Goal: Transaction & Acquisition: Purchase product/service

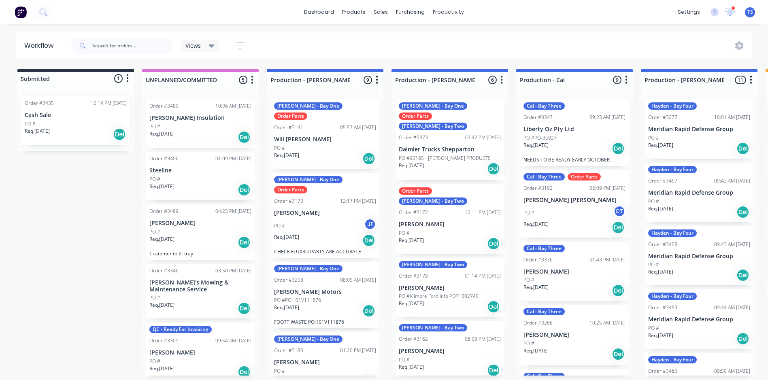
click at [549, 129] on p "Liberty Oz Pty Ltd" at bounding box center [575, 129] width 102 height 7
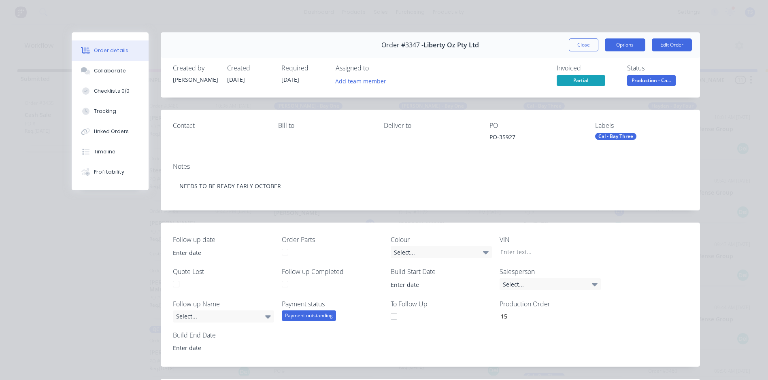
click at [615, 44] on button "Options" at bounding box center [625, 44] width 40 height 13
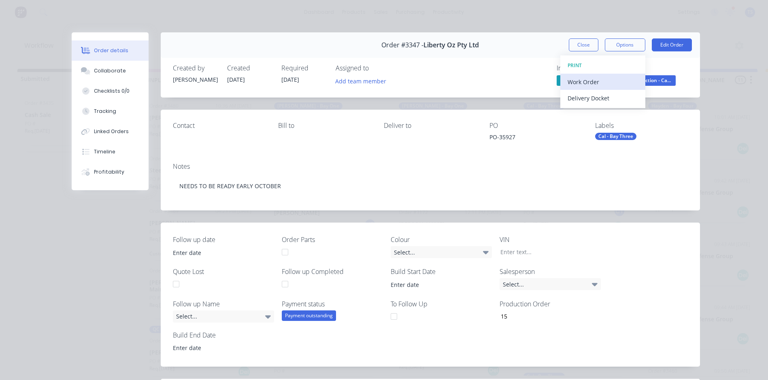
click at [598, 81] on div "Work Order" at bounding box center [603, 82] width 70 height 12
click at [595, 99] on div "Standard" at bounding box center [603, 98] width 70 height 12
click at [578, 46] on button "Close" at bounding box center [584, 44] width 30 height 13
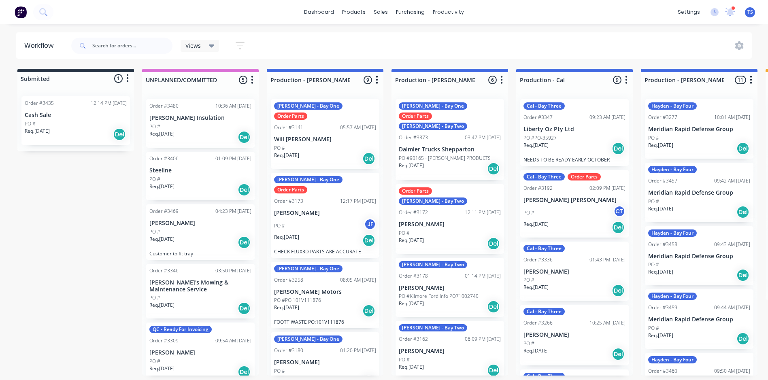
click at [296, 277] on div "Order #3258" at bounding box center [288, 280] width 29 height 7
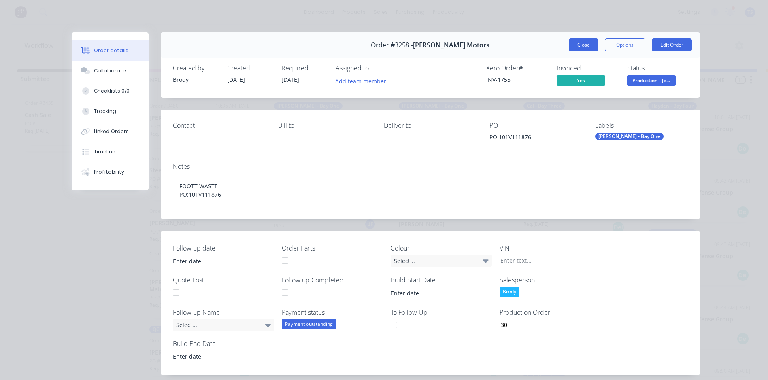
click at [575, 46] on button "Close" at bounding box center [584, 44] width 30 height 13
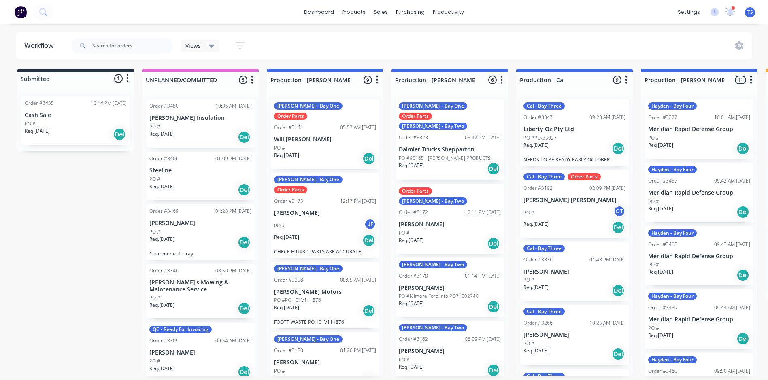
click at [428, 293] on p "PO #Kilmore Ford Info PO71002740" at bounding box center [439, 296] width 80 height 7
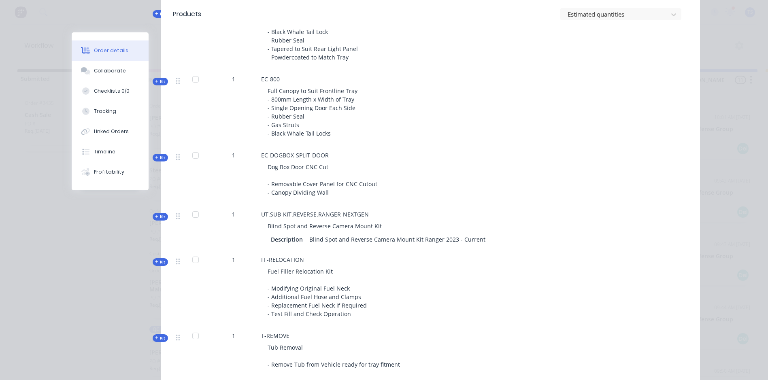
scroll to position [688, 0]
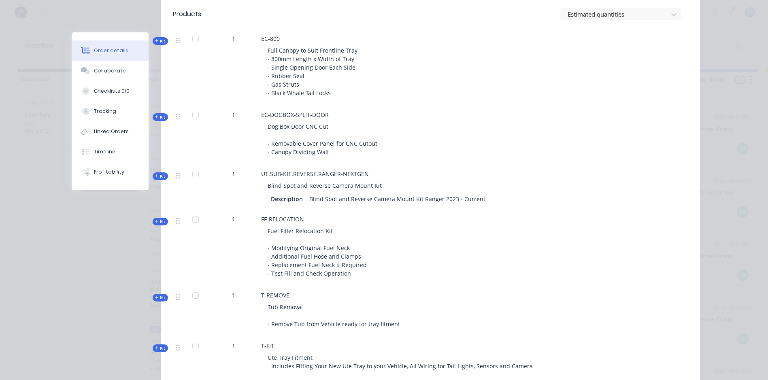
click at [155, 175] on icon "button" at bounding box center [157, 176] width 4 height 4
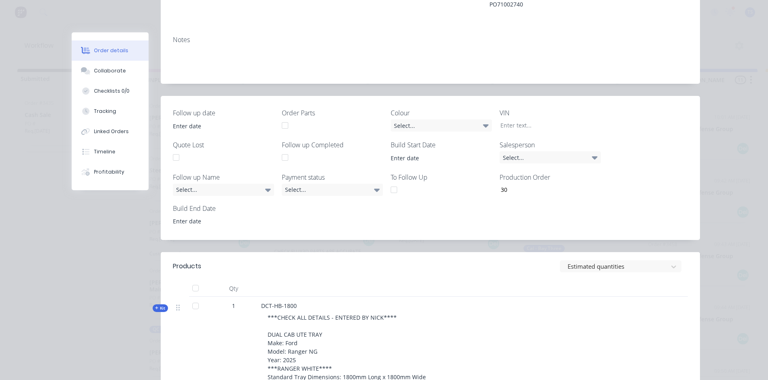
scroll to position [0, 0]
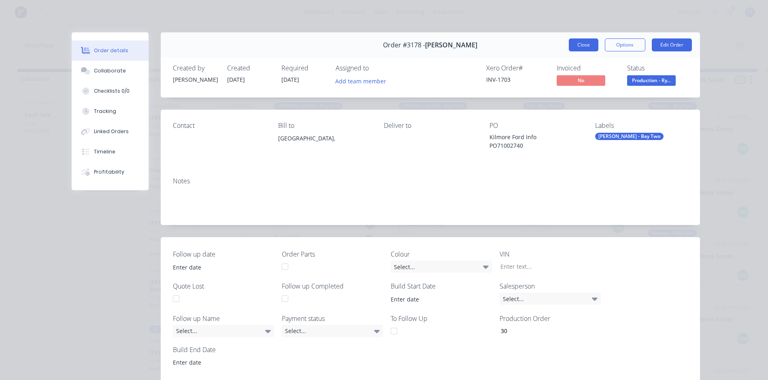
click at [582, 44] on button "Close" at bounding box center [584, 44] width 30 height 13
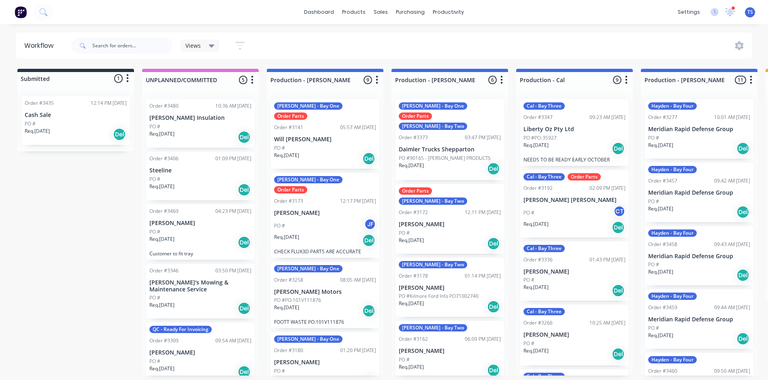
click at [548, 277] on div "PO #" at bounding box center [575, 280] width 102 height 7
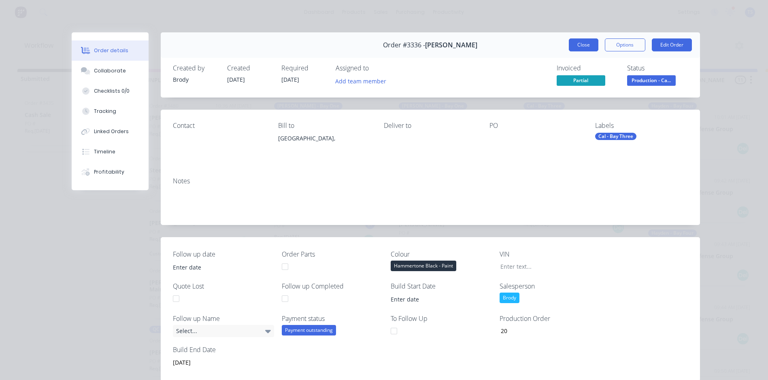
click at [581, 44] on button "Close" at bounding box center [584, 44] width 30 height 13
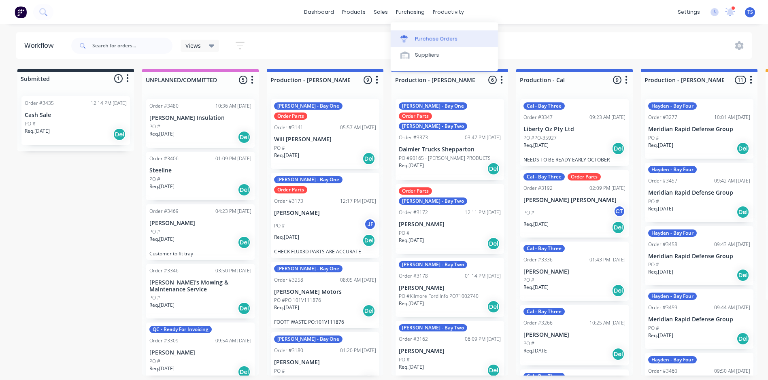
click at [424, 43] on link "Purchase Orders" at bounding box center [444, 38] width 107 height 16
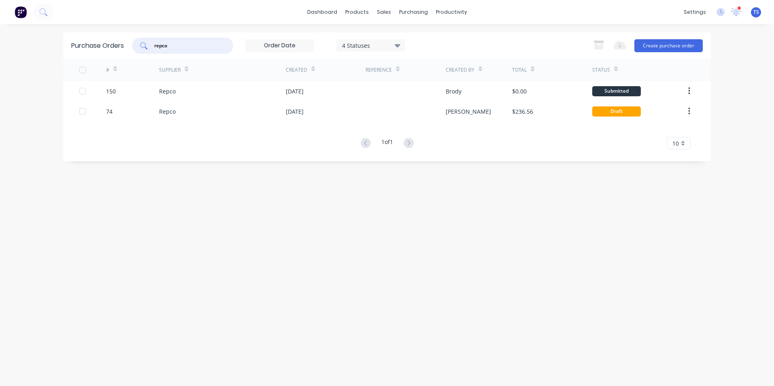
click at [176, 47] on input "repco" at bounding box center [186, 46] width 67 height 8
type input "r"
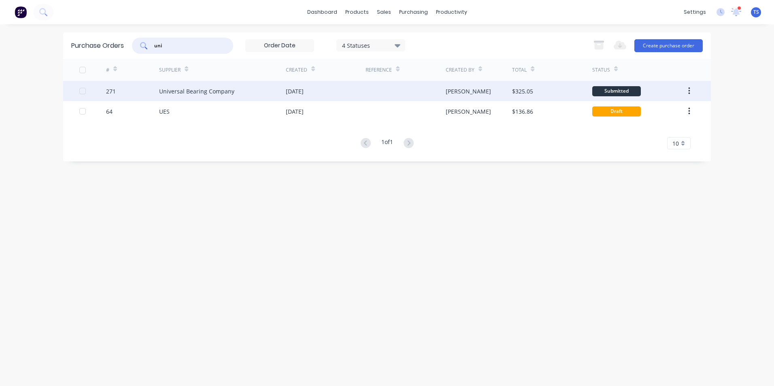
type input "uni"
click at [164, 92] on div "Universal Bearing Company" at bounding box center [196, 91] width 75 height 9
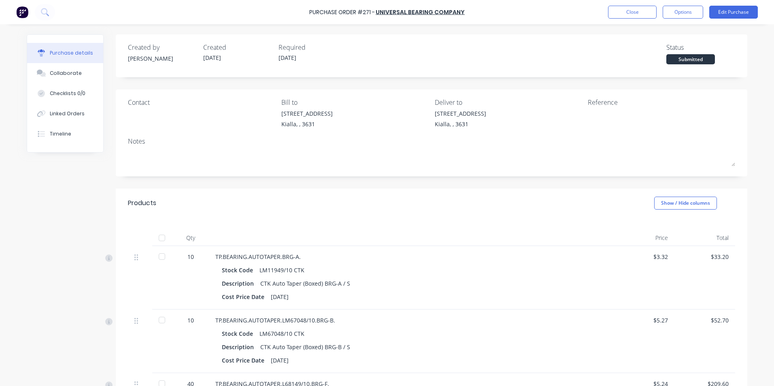
click at [159, 257] on div at bounding box center [162, 257] width 16 height 16
click at [159, 321] on div at bounding box center [162, 320] width 16 height 16
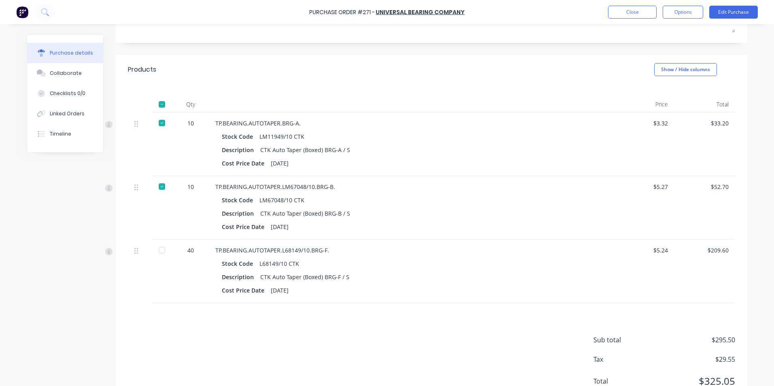
scroll to position [162, 0]
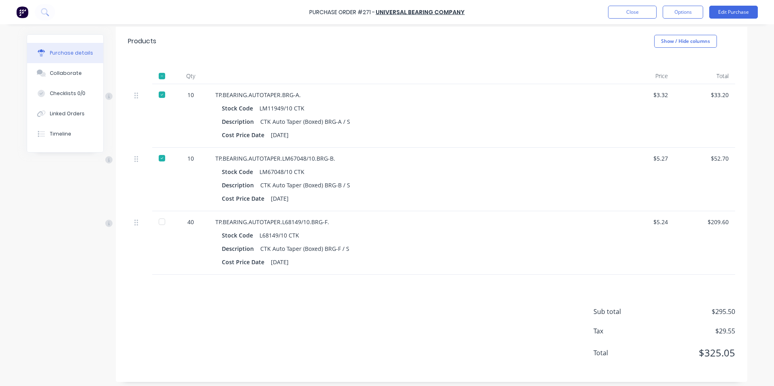
click at [159, 223] on div at bounding box center [162, 222] width 16 height 16
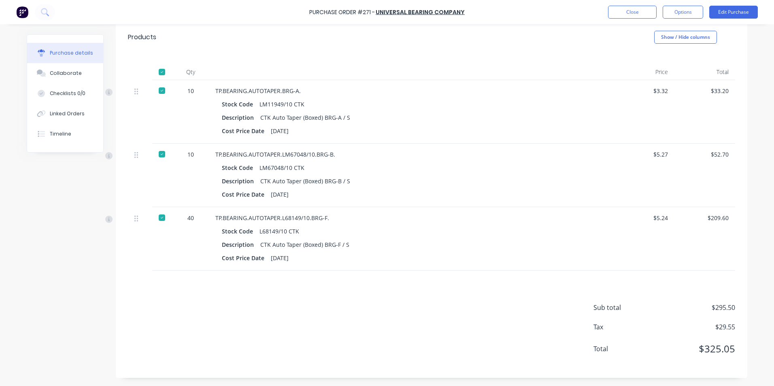
scroll to position [0, 0]
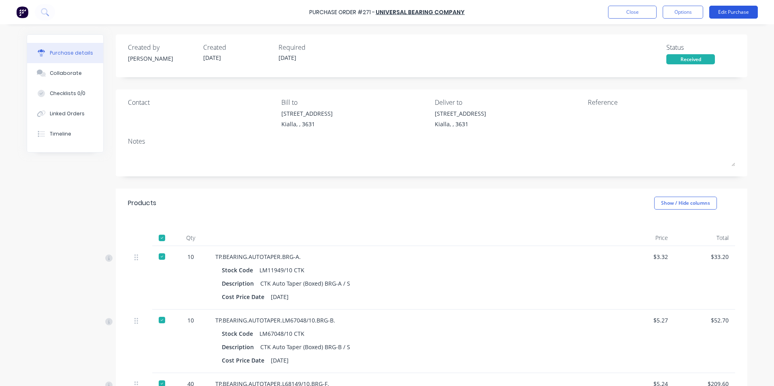
click at [727, 9] on button "Edit Purchase" at bounding box center [733, 12] width 49 height 13
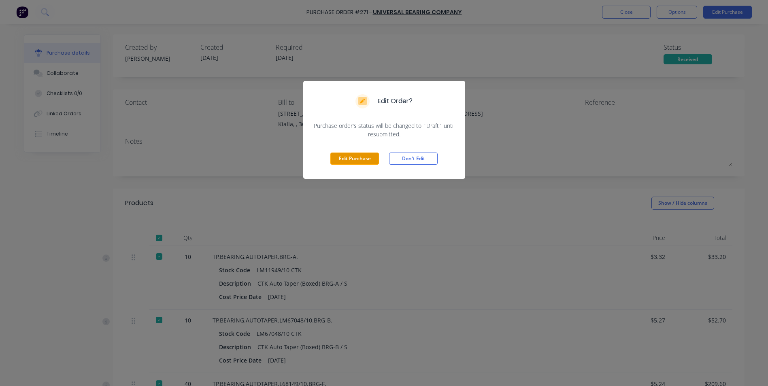
click at [364, 155] on button "Edit Purchase" at bounding box center [354, 159] width 49 height 12
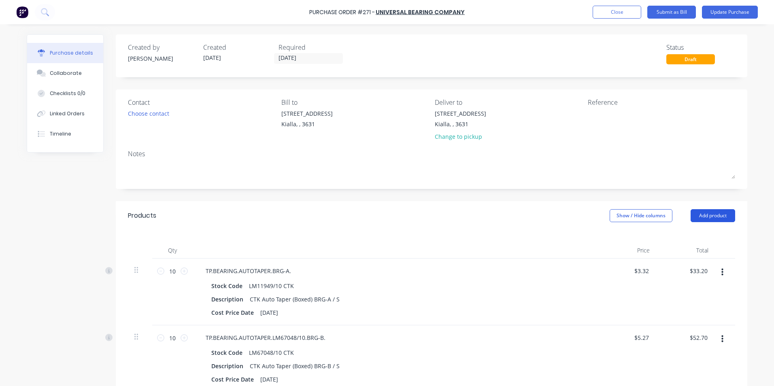
click at [716, 215] on button "Add product" at bounding box center [713, 215] width 45 height 13
click at [696, 239] on div "Product catalogue" at bounding box center [697, 237] width 62 height 12
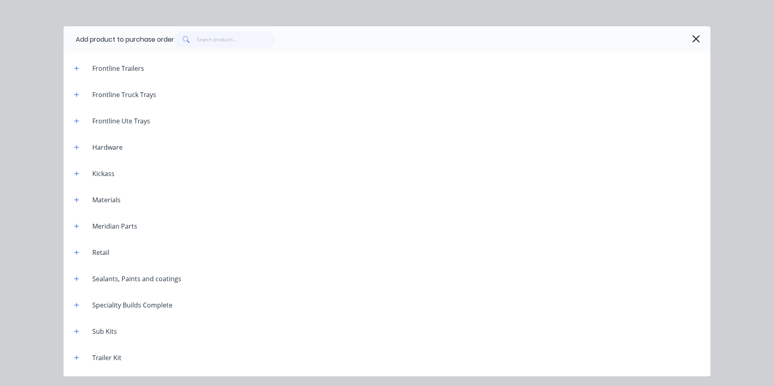
scroll to position [834, 0]
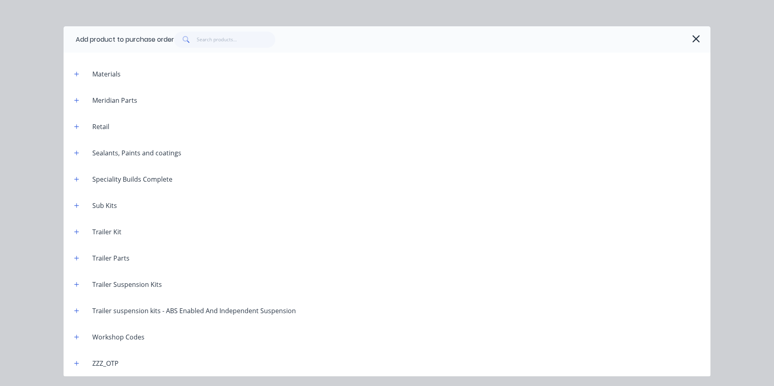
click at [110, 339] on div "Workshop Codes" at bounding box center [118, 337] width 65 height 10
click at [73, 336] on button "button" at bounding box center [77, 337] width 10 height 10
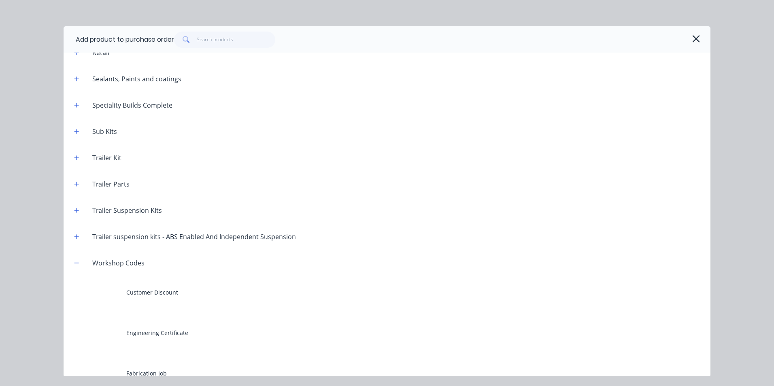
scroll to position [1118, 0]
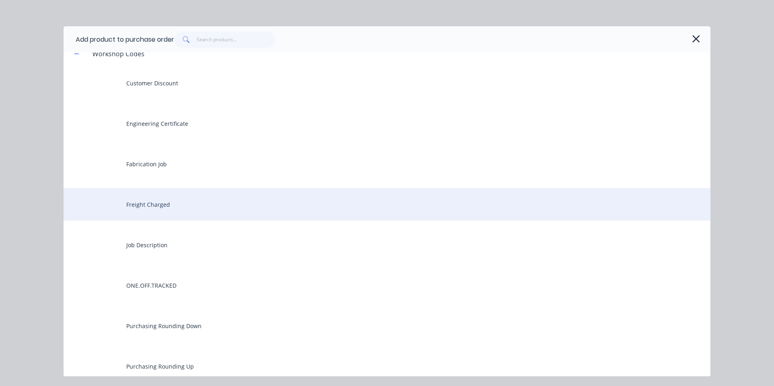
click at [164, 207] on div "Freight Charged" at bounding box center [387, 204] width 647 height 32
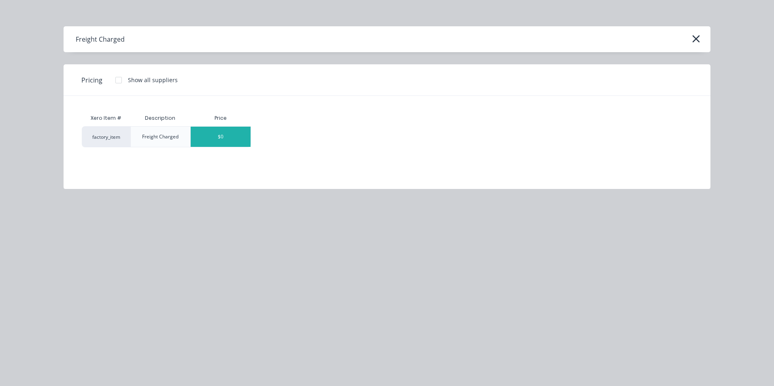
click at [235, 134] on div "$0" at bounding box center [221, 137] width 60 height 20
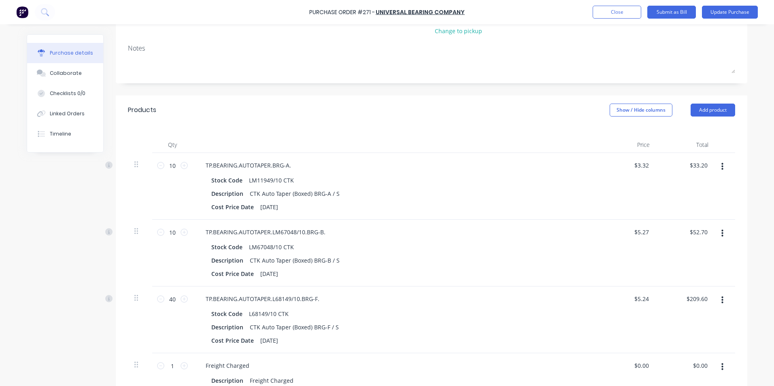
scroll to position [243, 0]
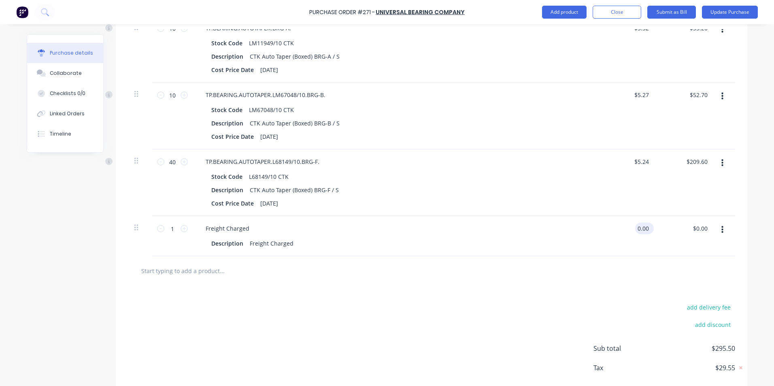
click at [645, 229] on input "0.00" at bounding box center [642, 229] width 15 height 12
type input "0"
type input "$25.00"
click at [456, 275] on div at bounding box center [431, 271] width 594 height 16
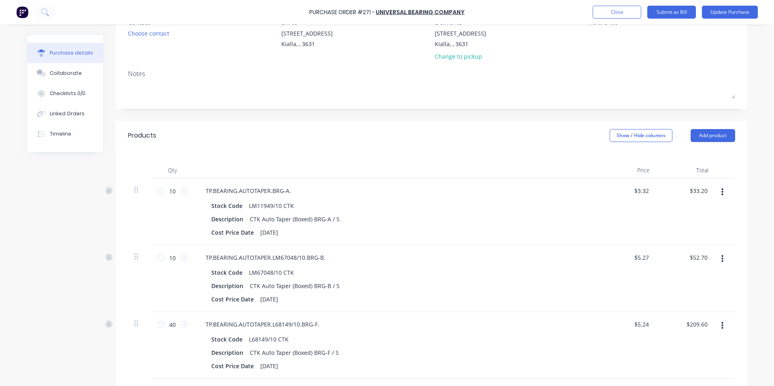
scroll to position [81, 0]
click at [705, 187] on input "33.20" at bounding box center [699, 190] width 22 height 12
type input "34.20"
type input "$3.42"
type input "$34.20"
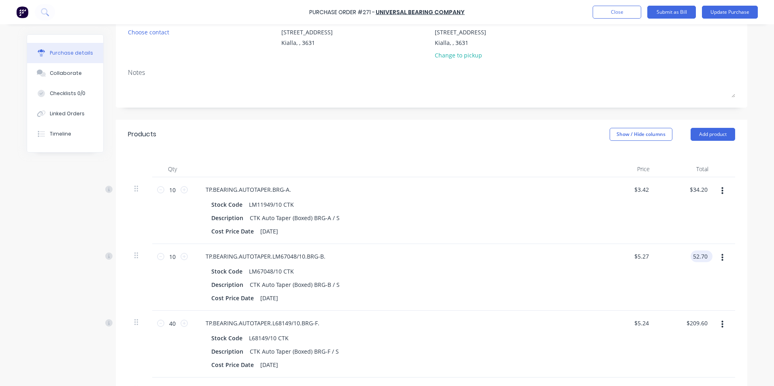
click at [706, 257] on input "52.70" at bounding box center [700, 257] width 19 height 12
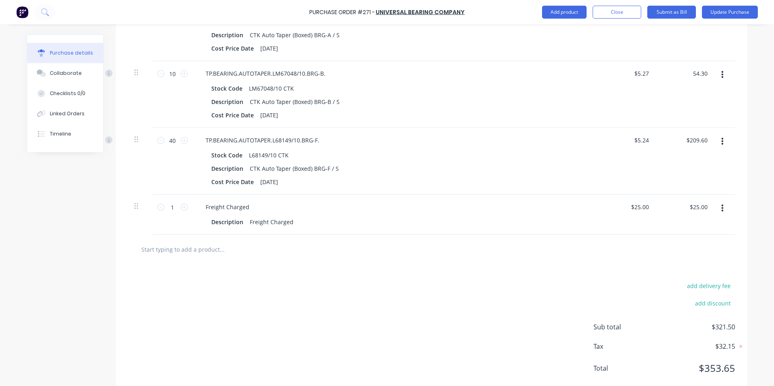
scroll to position [284, 0]
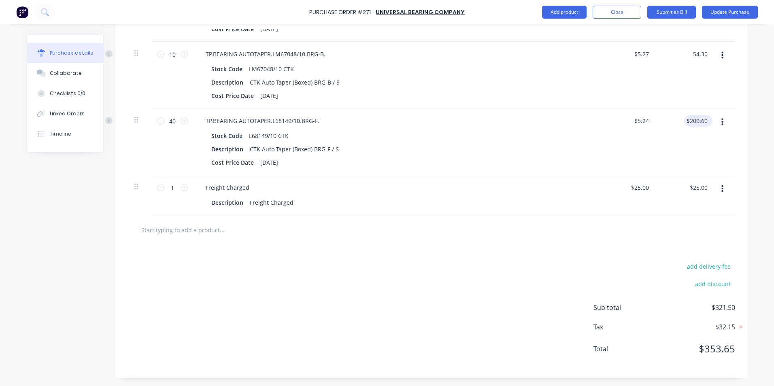
type input "54.30"
type input "$5.43"
type input "$54.30"
click at [705, 122] on input "209.60" at bounding box center [699, 121] width 22 height 12
type input "216.00"
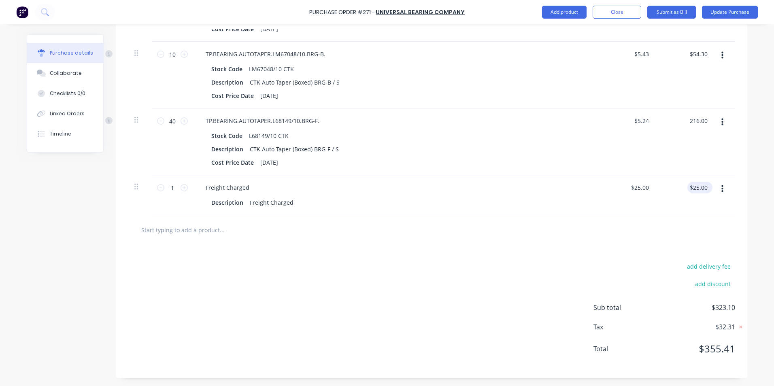
type input "$5.40"
type input "$216.00"
click at [705, 189] on input "25.00" at bounding box center [700, 188] width 19 height 12
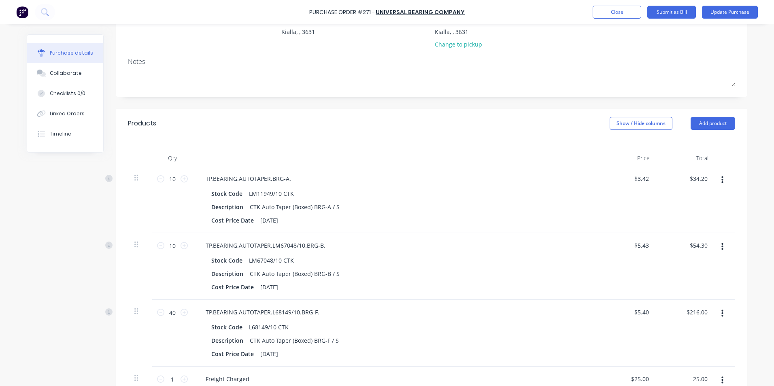
scroll to position [0, 0]
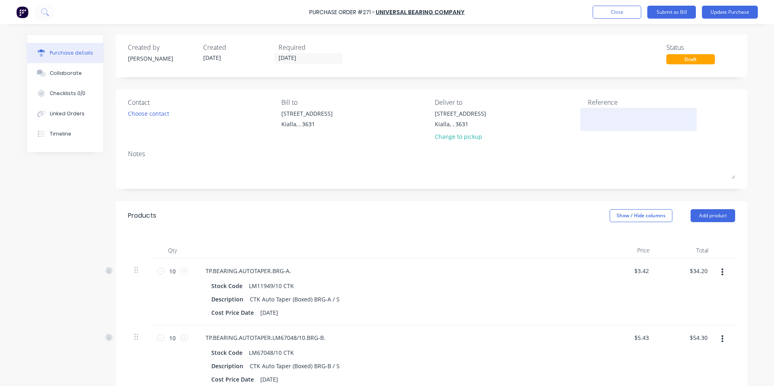
type input "$25.00"
click at [588, 110] on textarea at bounding box center [638, 118] width 101 height 18
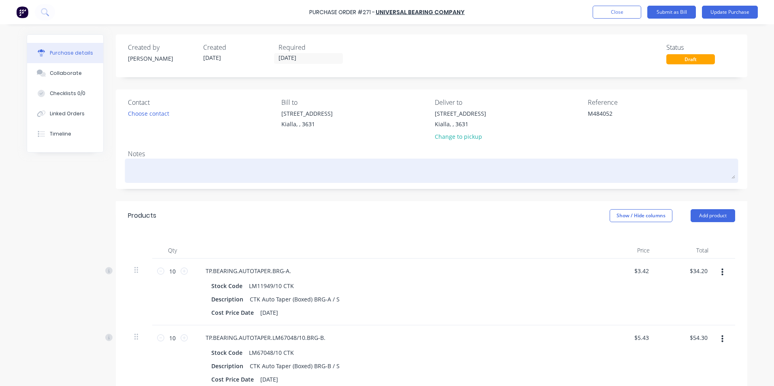
type textarea "M484052"
type textarea "x"
type textarea "M484052"
click at [141, 164] on textarea at bounding box center [431, 170] width 607 height 18
type textarea "x"
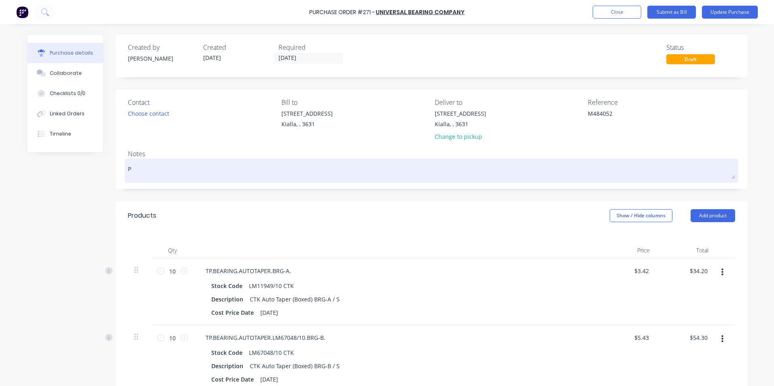
type textarea "Ps"
type textarea "x"
type textarea "Psa"
type textarea "x"
type textarea "Psai"
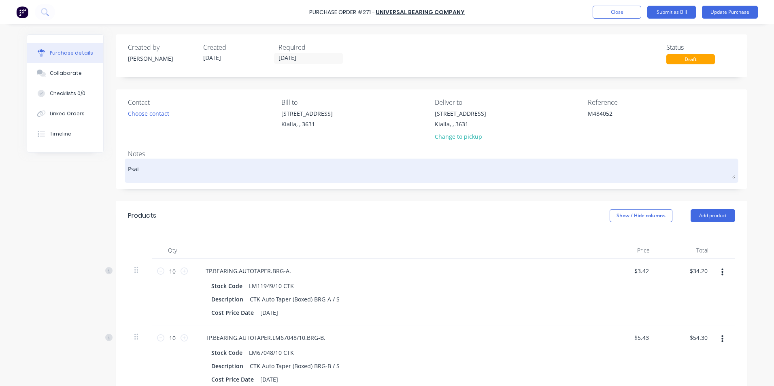
type textarea "x"
type textarea "Psaid"
type textarea "x"
type textarea "Psai"
type textarea "x"
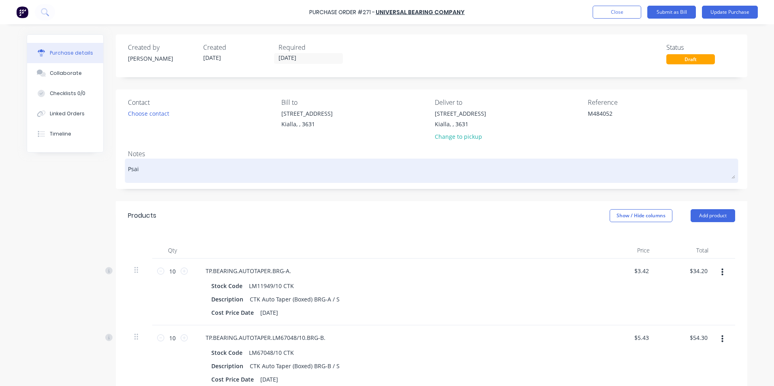
type textarea "Psa"
type textarea "x"
type textarea "Ps"
type textarea "x"
type textarea "P"
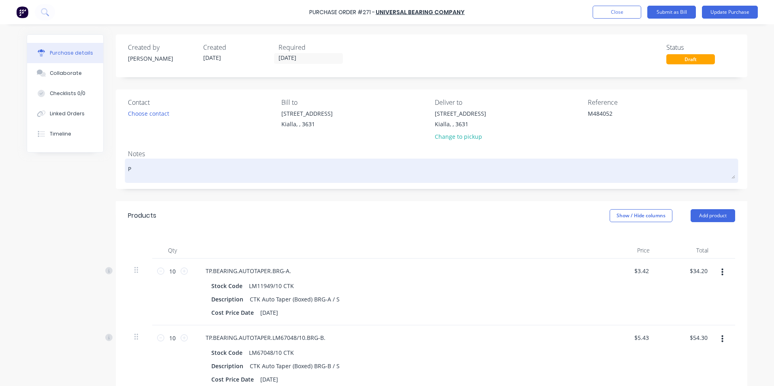
type textarea "x"
type textarea "Pa"
type textarea "x"
type textarea "Pai"
type textarea "x"
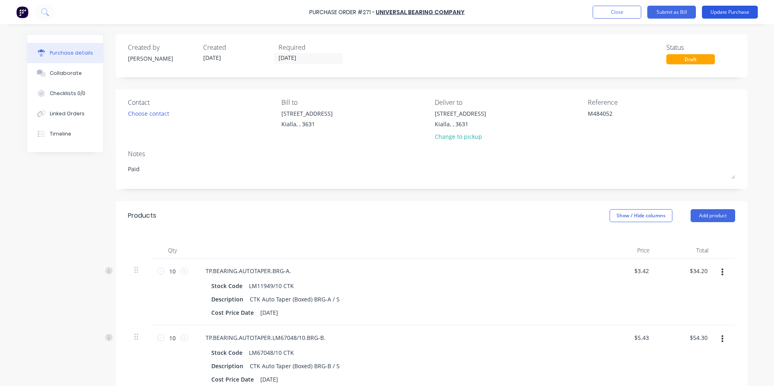
type textarea "Paid"
type textarea "x"
type textarea "Paid"
click at [726, 12] on button "Update Purchase" at bounding box center [730, 12] width 56 height 13
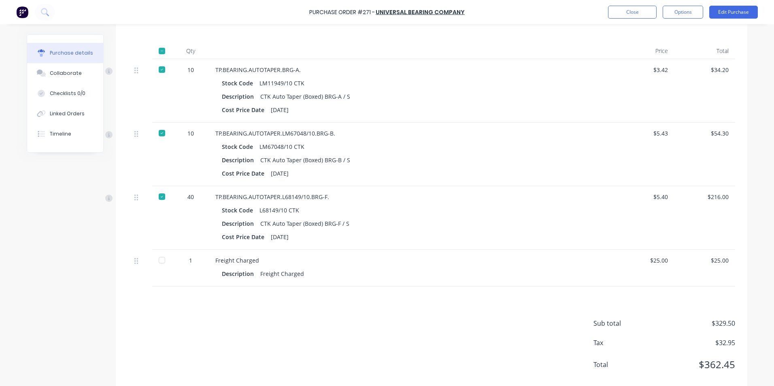
scroll to position [203, 0]
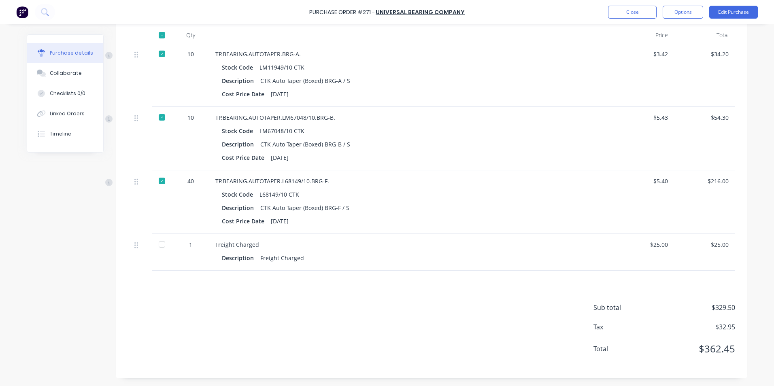
click at [160, 243] on div at bounding box center [162, 244] width 16 height 16
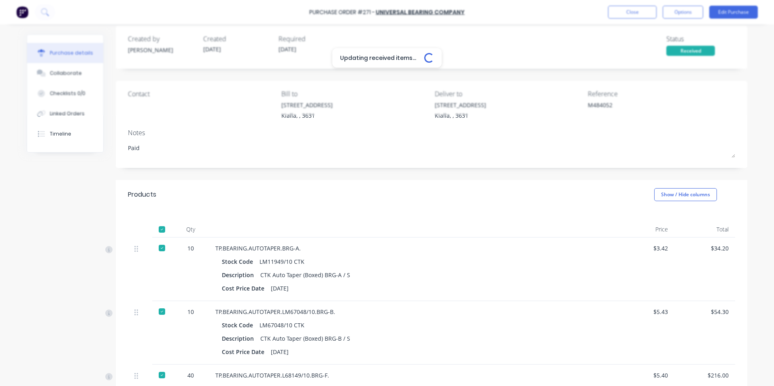
scroll to position [0, 0]
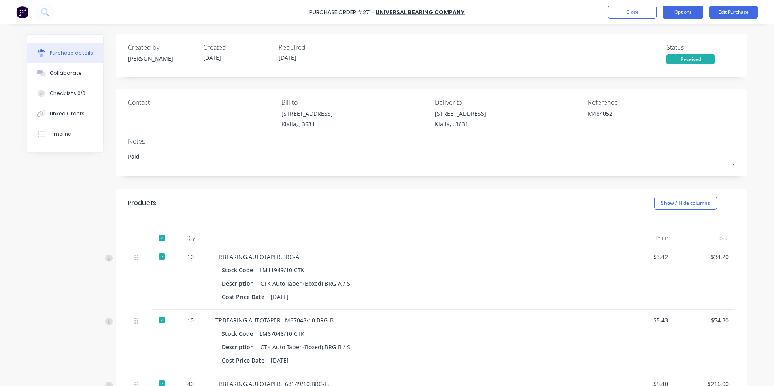
click at [681, 13] on button "Options" at bounding box center [683, 12] width 40 height 13
click at [643, 13] on button "Close" at bounding box center [632, 12] width 49 height 13
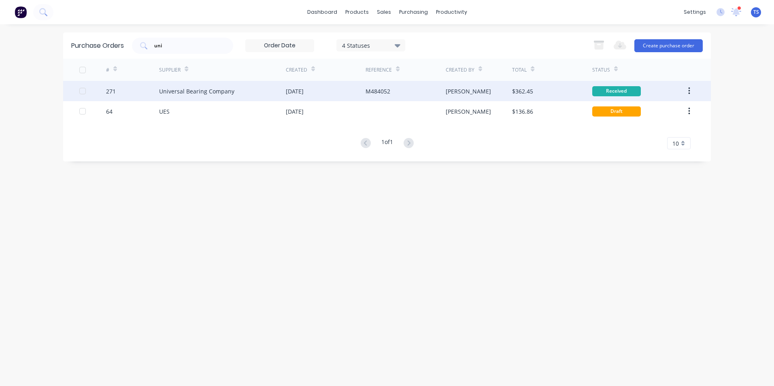
click at [113, 88] on div "271" at bounding box center [111, 91] width 10 height 9
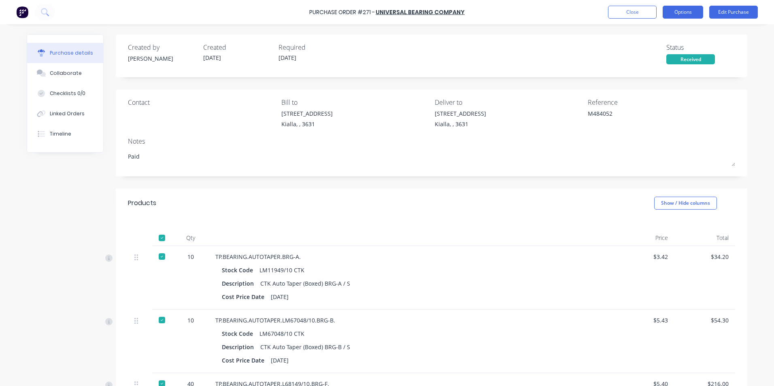
click at [691, 12] on button "Options" at bounding box center [683, 12] width 40 height 13
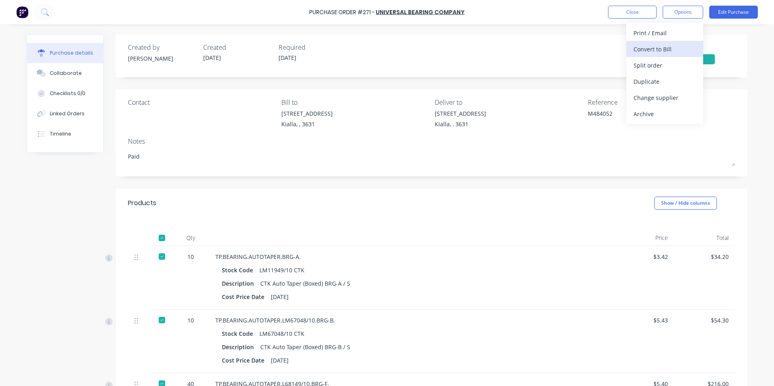
click at [674, 48] on div "Convert to Bill" at bounding box center [665, 49] width 62 height 12
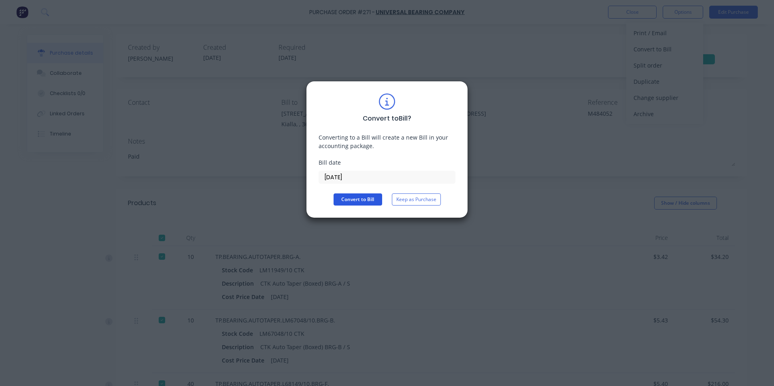
click at [362, 202] on button "Convert to Bill" at bounding box center [358, 200] width 49 height 12
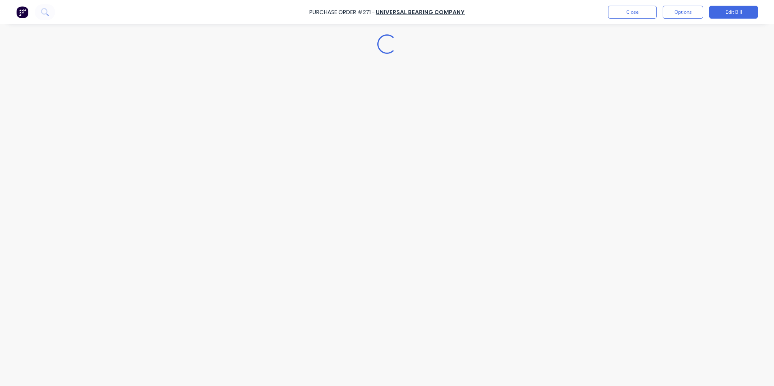
type textarea "x"
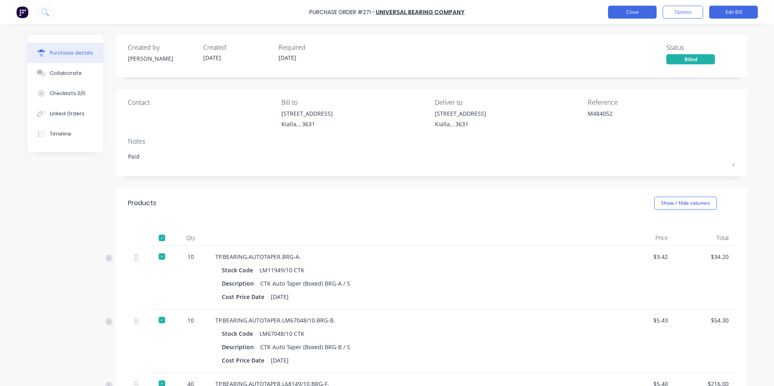
click at [630, 13] on button "Close" at bounding box center [632, 12] width 49 height 13
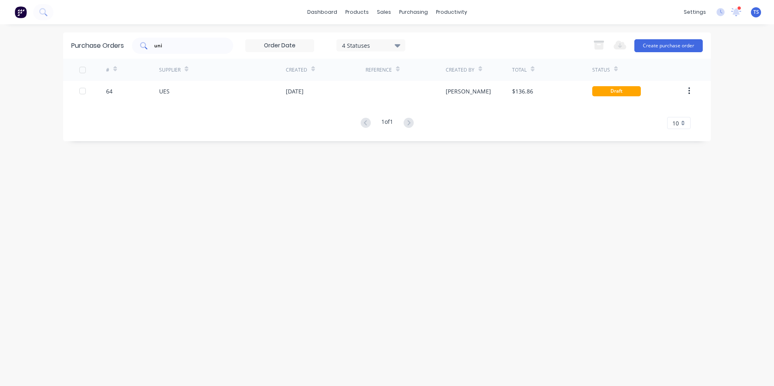
click at [166, 49] on input "uni" at bounding box center [186, 46] width 67 height 8
type input "u"
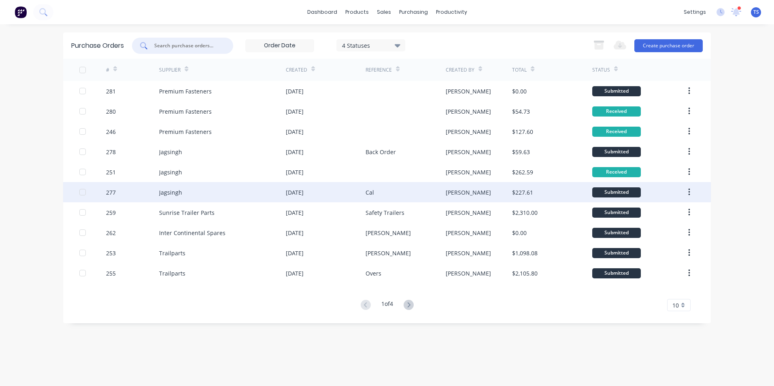
click at [200, 189] on div "Jagsingh" at bounding box center [222, 192] width 127 height 20
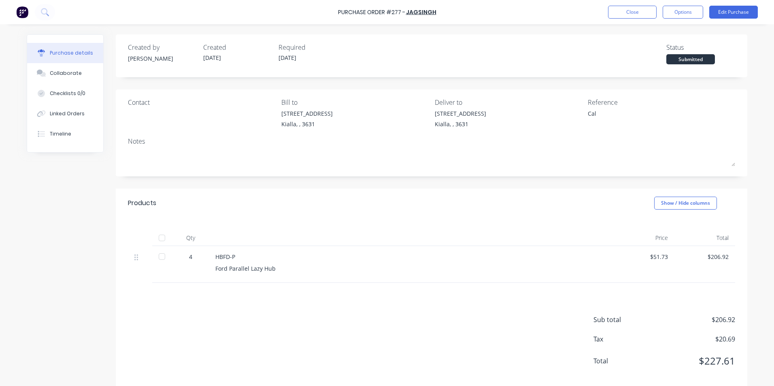
click at [158, 239] on div at bounding box center [162, 238] width 16 height 16
click at [726, 13] on button "Edit Purchase" at bounding box center [733, 12] width 49 height 13
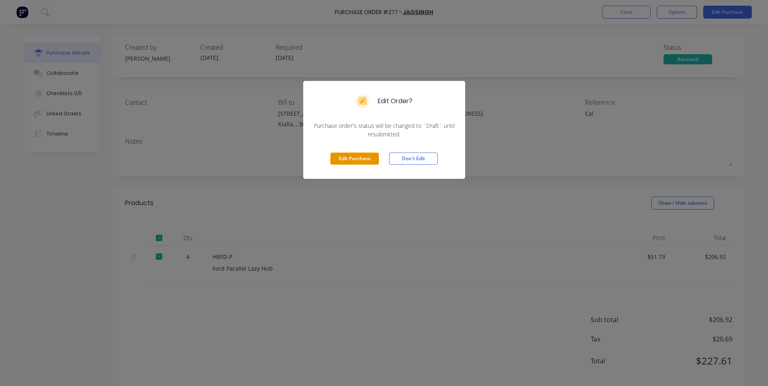
click at [356, 155] on button "Edit Purchase" at bounding box center [354, 159] width 49 height 12
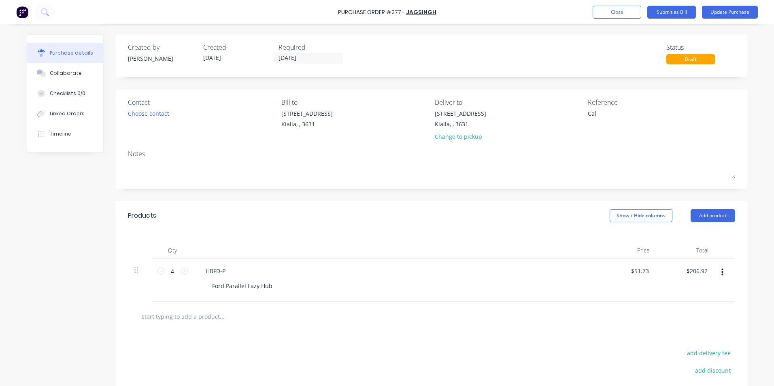
click at [193, 311] on input "text" at bounding box center [222, 317] width 162 height 16
type textarea "x"
type input "f"
type textarea "x"
type input "fr"
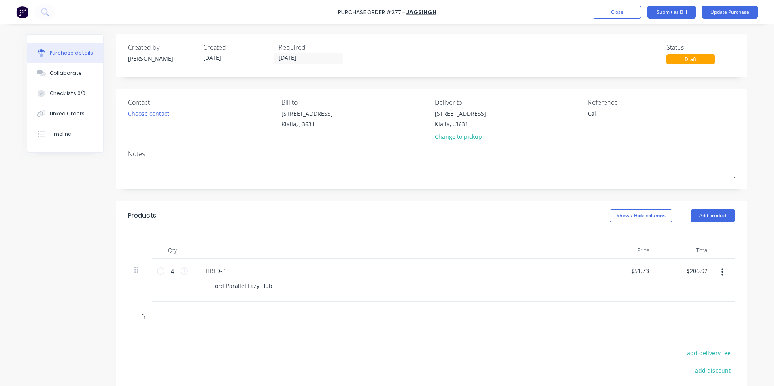
type textarea "x"
type input "fre"
type textarea "x"
type input "frei"
type textarea "x"
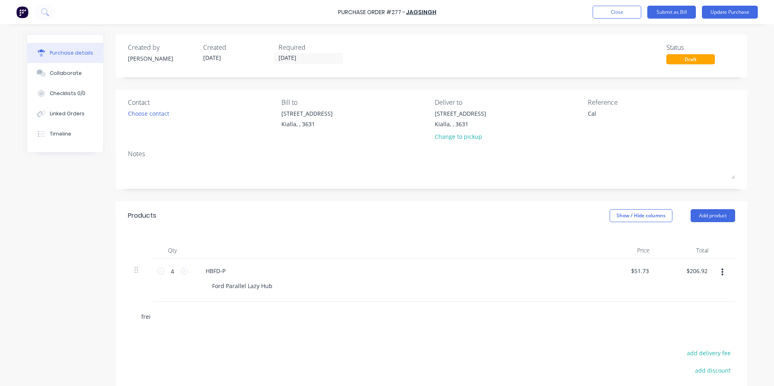
type input "freig"
type textarea "x"
type input "freigh"
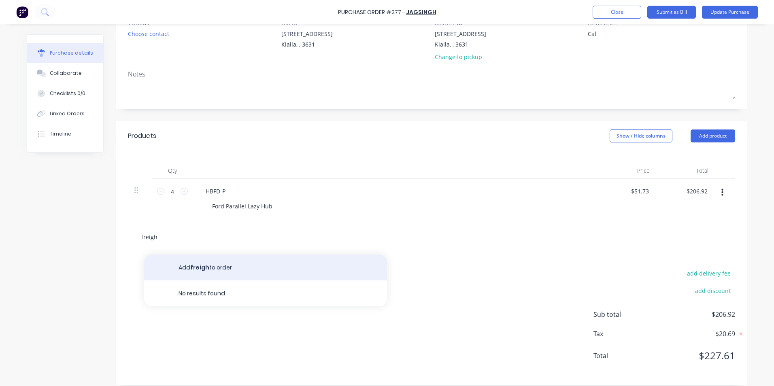
scroll to position [87, 0]
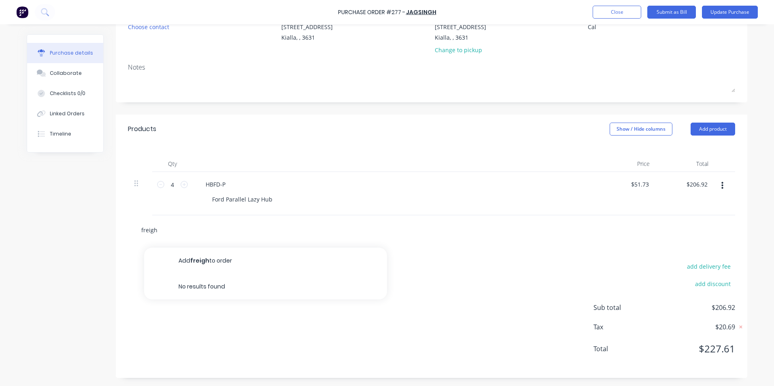
type textarea "x"
type input "freight"
type textarea "x"
type input "freigh"
type textarea "x"
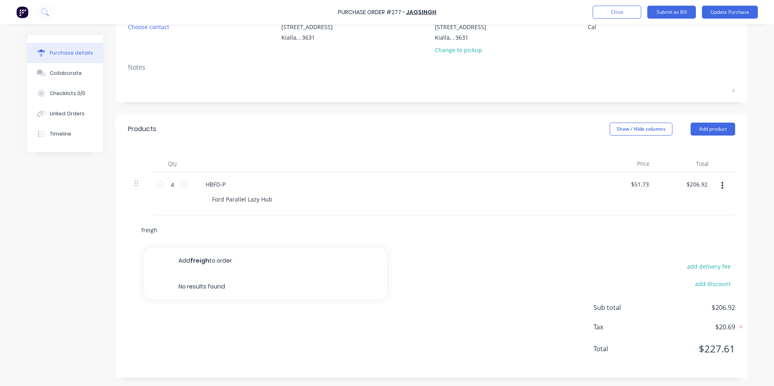
type input "freig"
type textarea "x"
type input "frei"
type textarea "x"
type input "fre"
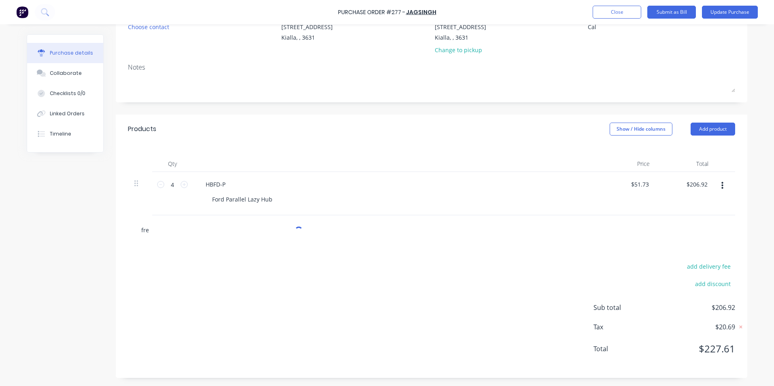
type textarea "x"
type input "fr"
type textarea "x"
type input "f"
type textarea "x"
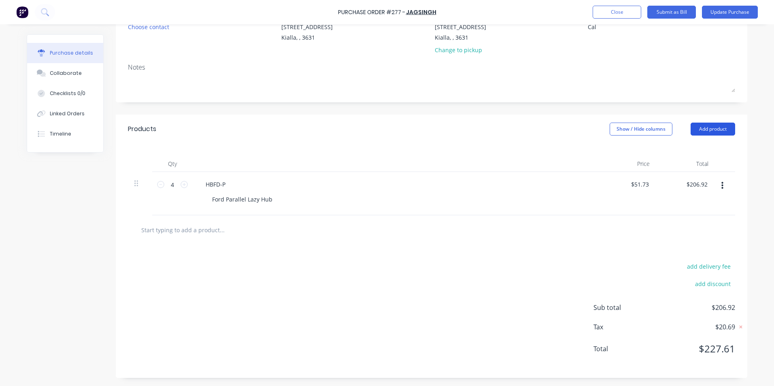
click at [721, 129] on button "Add product" at bounding box center [713, 129] width 45 height 13
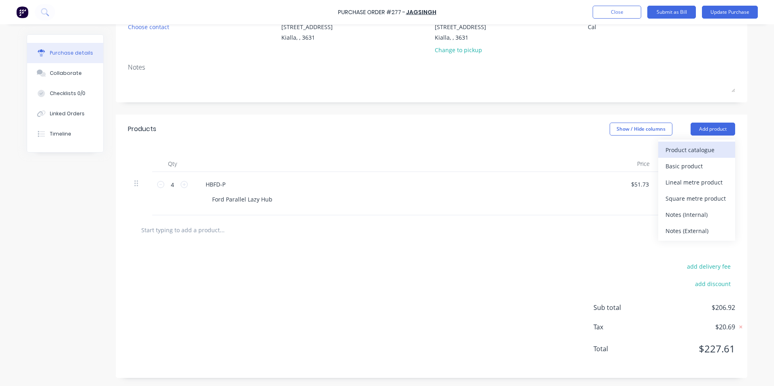
click at [703, 149] on div "Product catalogue" at bounding box center [697, 150] width 62 height 12
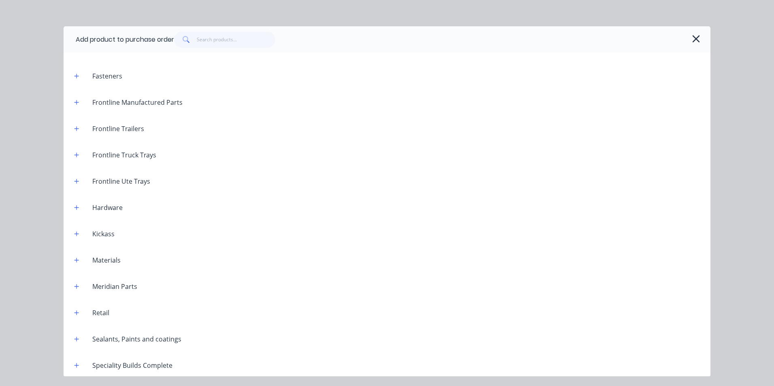
scroll to position [3142, 0]
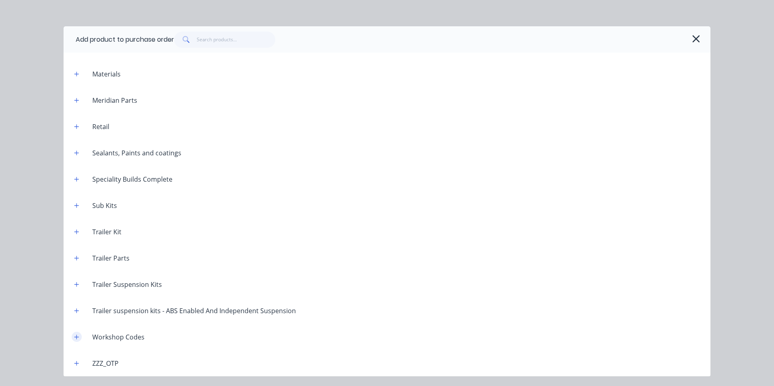
click at [79, 335] on icon "button" at bounding box center [76, 337] width 5 height 6
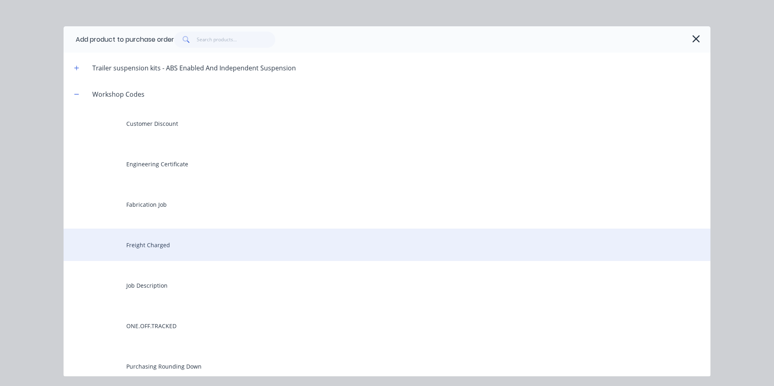
click at [165, 246] on div "Freight Charged" at bounding box center [387, 245] width 647 height 32
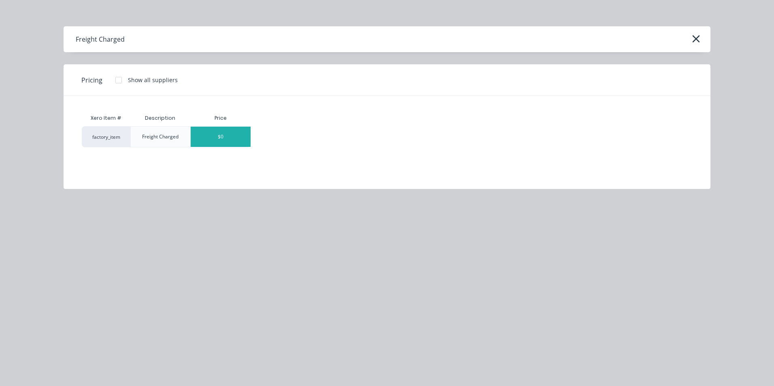
click at [245, 135] on div "$0" at bounding box center [221, 137] width 60 height 20
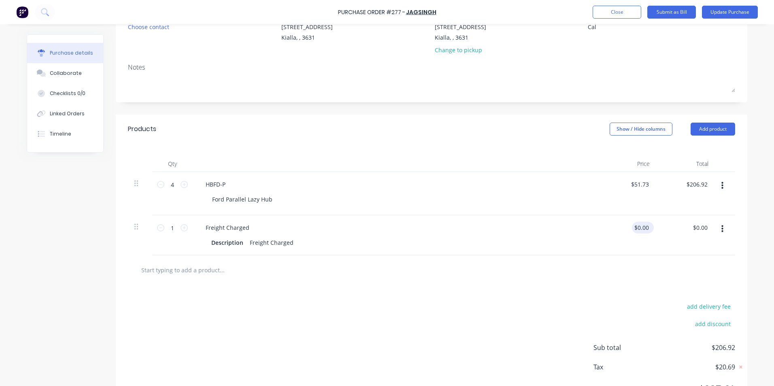
click at [649, 226] on div "$0.00 $0.00" at bounding box center [643, 228] width 22 height 12
type textarea "x"
click at [645, 228] on input "0.00" at bounding box center [642, 228] width 15 height 12
type input "0"
type input "25.00"
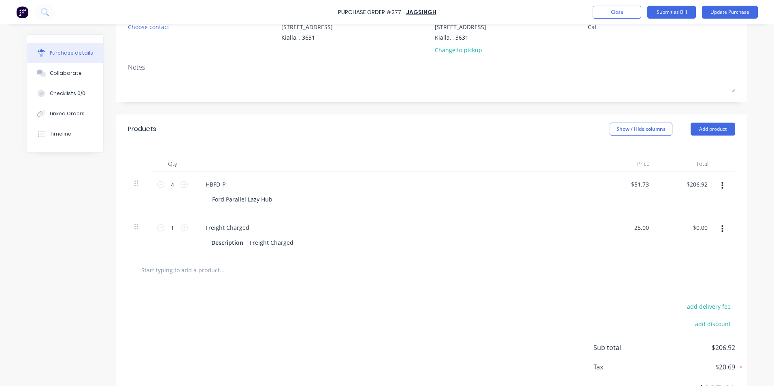
type textarea "x"
type input "$25.00"
click at [688, 241] on div "$25.00 $0.00" at bounding box center [685, 235] width 59 height 40
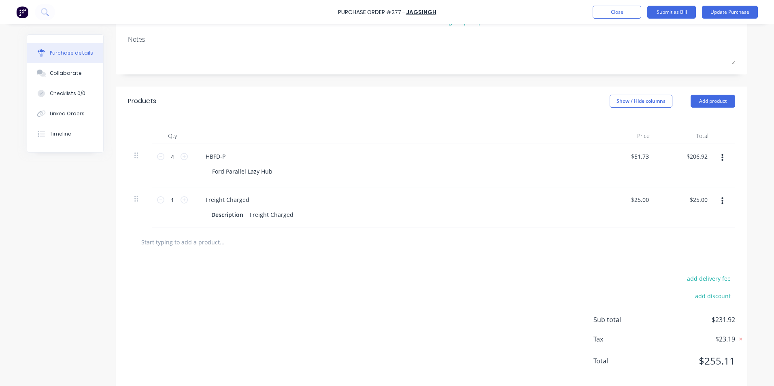
scroll to position [127, 0]
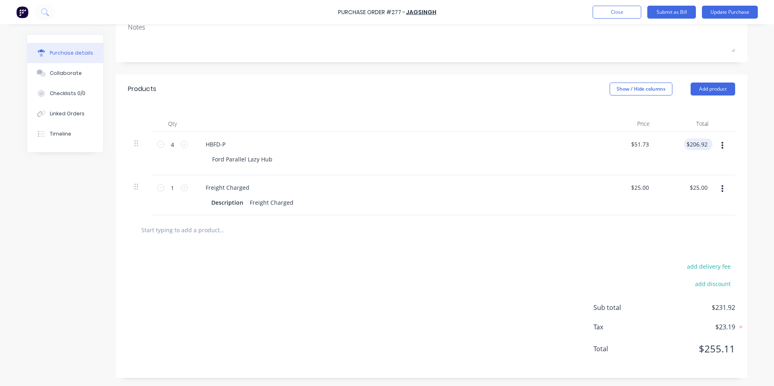
type textarea "x"
click at [705, 144] on input "206.92" at bounding box center [699, 144] width 22 height 12
type input "206.90"
type textarea "x"
type input "$51.725"
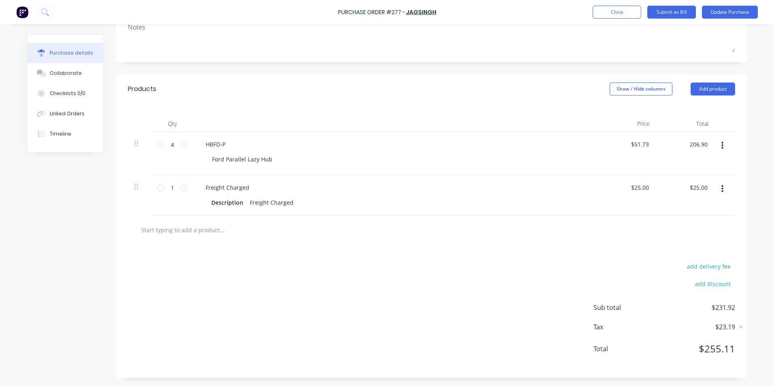
type input "$206.90"
click at [444, 355] on div "add delivery fee add discount Sub total $231.90 Tax $23.19 Total $255.09" at bounding box center [432, 311] width 632 height 133
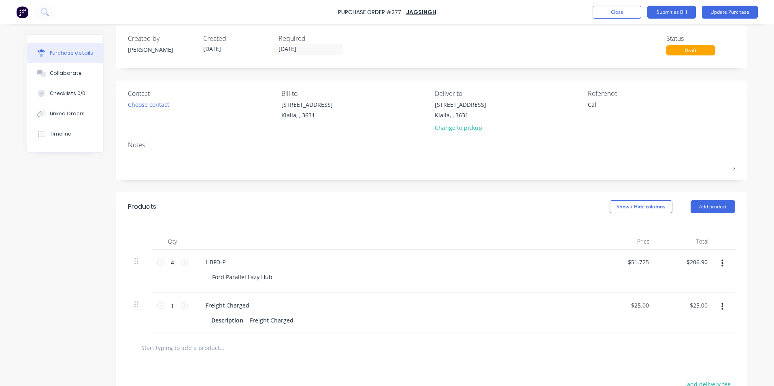
scroll to position [0, 0]
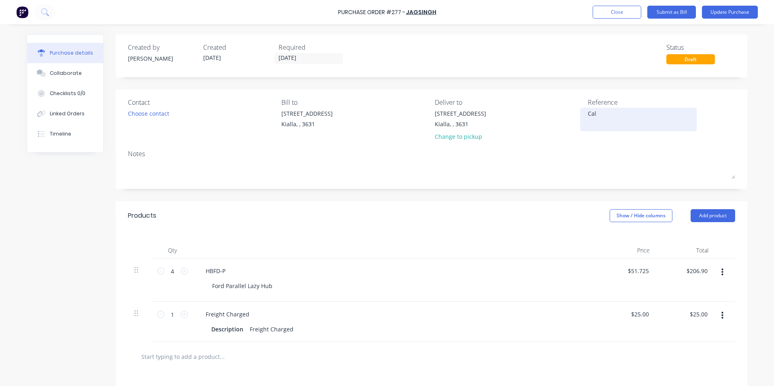
click at [595, 111] on textarea "Cal" at bounding box center [638, 118] width 101 height 18
type textarea "C"
type textarea "JG-INV-19386"
type textarea "x"
type textarea "JG-INV-19386"
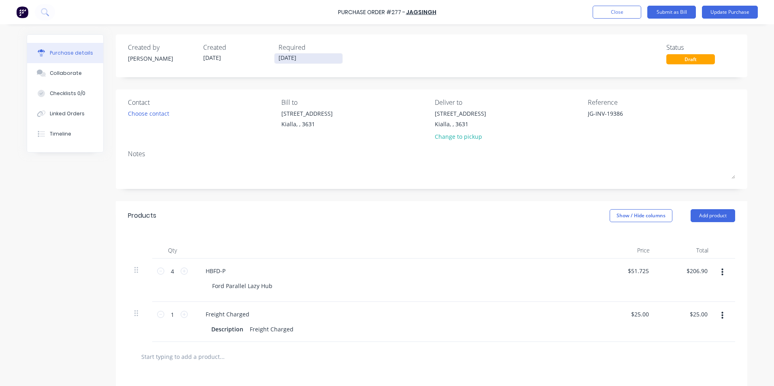
click at [300, 61] on input "[DATE]" at bounding box center [309, 58] width 68 height 10
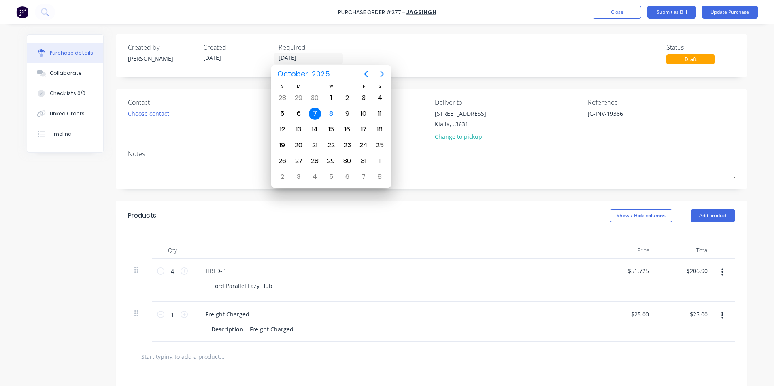
click at [383, 74] on icon "Next page" at bounding box center [382, 74] width 10 height 10
click at [366, 115] on div "7" at bounding box center [364, 114] width 12 height 12
type textarea "x"
type input "[DATE]"
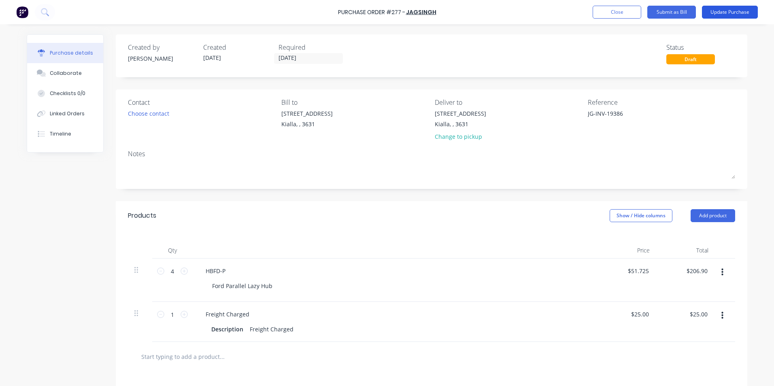
click at [716, 15] on button "Update Purchase" at bounding box center [730, 12] width 56 height 13
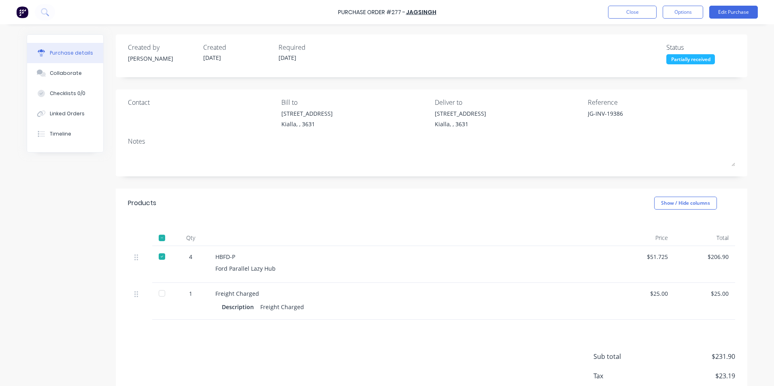
click at [161, 294] on div at bounding box center [162, 293] width 16 height 16
click at [673, 14] on button "Options" at bounding box center [683, 12] width 40 height 13
click at [740, 43] on div "Created by [PERSON_NAME] Created [DATE] Required [DATE] Status Received" at bounding box center [432, 55] width 632 height 43
click at [52, 74] on div "Collaborate" at bounding box center [66, 73] width 32 height 7
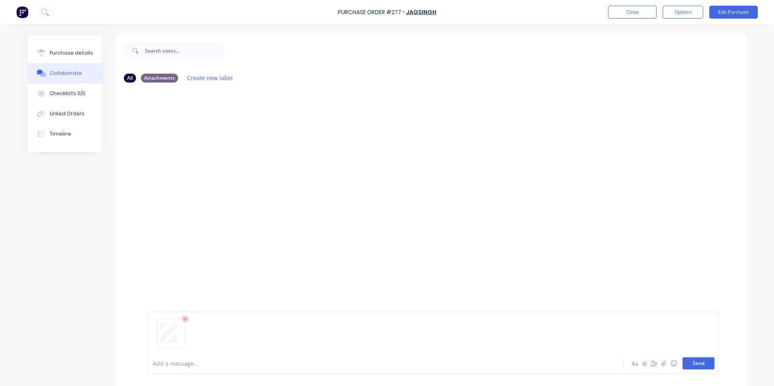
click at [700, 365] on button "Send" at bounding box center [699, 364] width 32 height 12
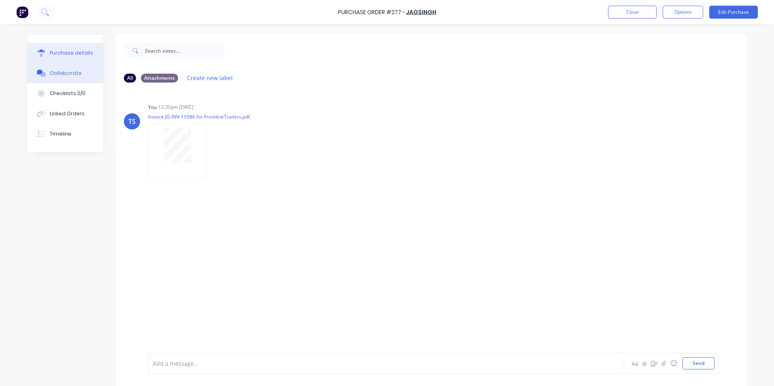
click at [61, 53] on div "Purchase details" at bounding box center [71, 52] width 43 height 7
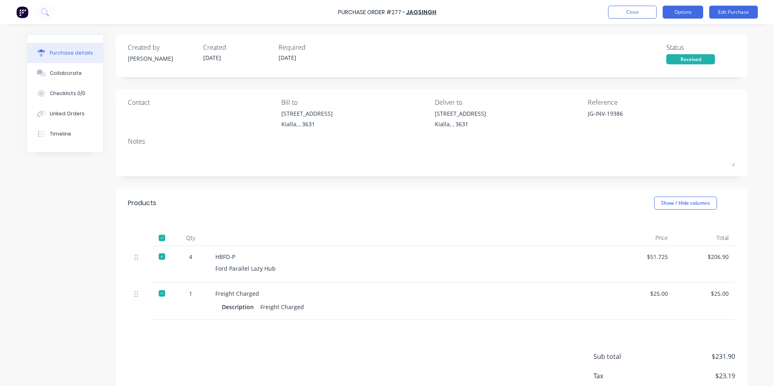
click at [678, 11] on button "Options" at bounding box center [683, 12] width 40 height 13
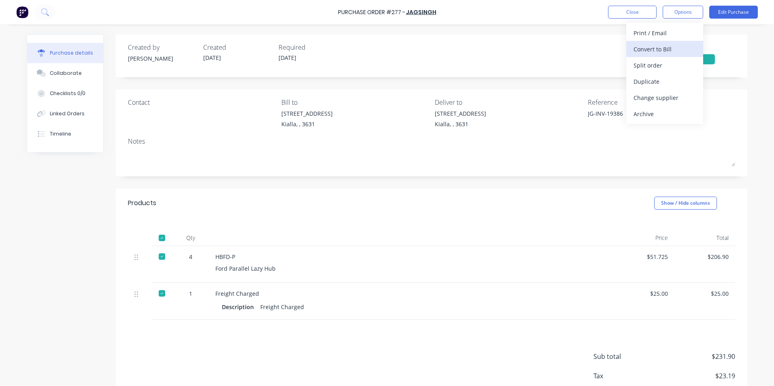
click at [674, 47] on div "Convert to Bill" at bounding box center [665, 49] width 62 height 12
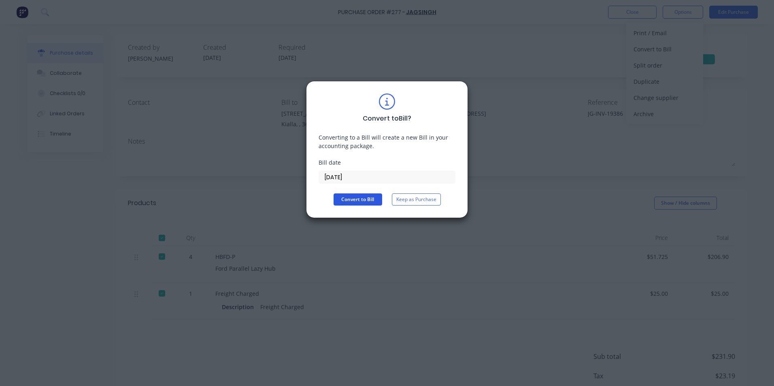
click at [369, 196] on button "Convert to Bill" at bounding box center [358, 200] width 49 height 12
type textarea "x"
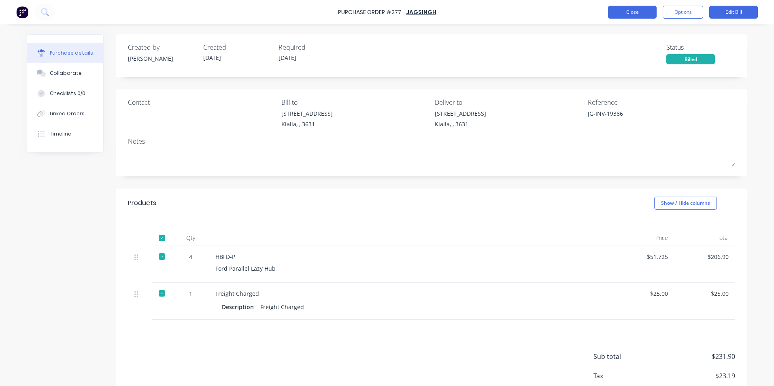
click at [624, 12] on button "Close" at bounding box center [632, 12] width 49 height 13
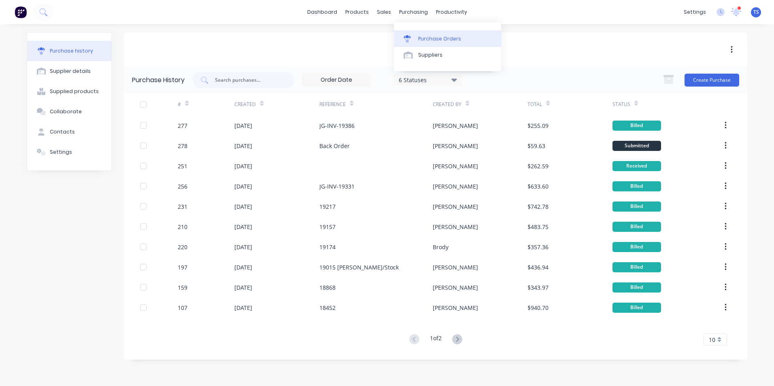
click at [418, 39] on div "Purchase Orders" at bounding box center [439, 38] width 43 height 7
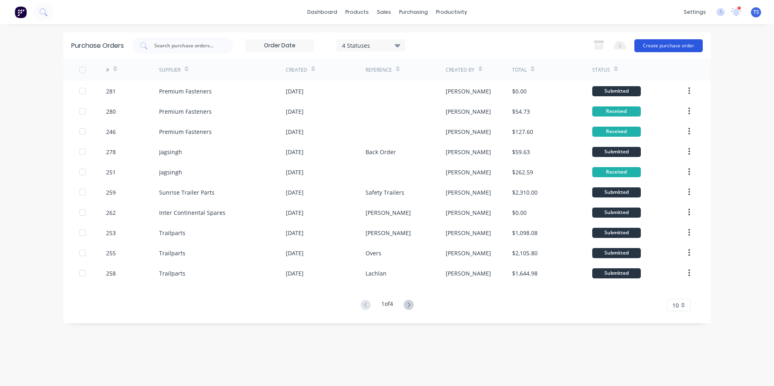
click at [660, 47] on button "Create purchase order" at bounding box center [668, 45] width 68 height 13
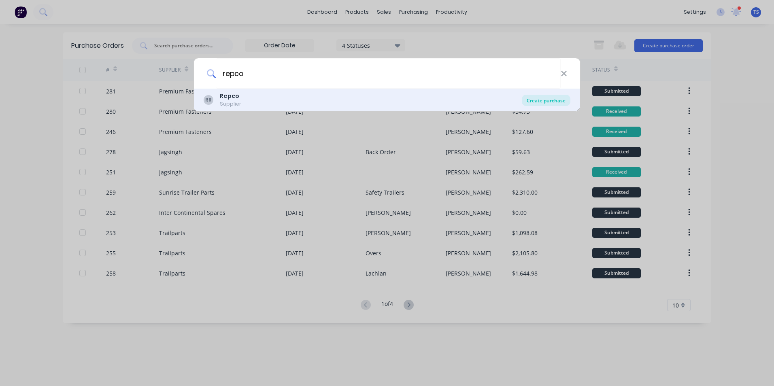
type input "repco"
click at [551, 100] on div "Create purchase" at bounding box center [546, 100] width 49 height 11
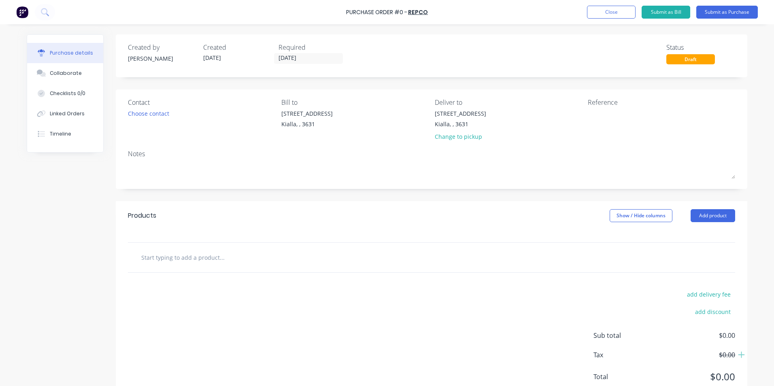
click at [170, 261] on input "text" at bounding box center [222, 257] width 162 height 16
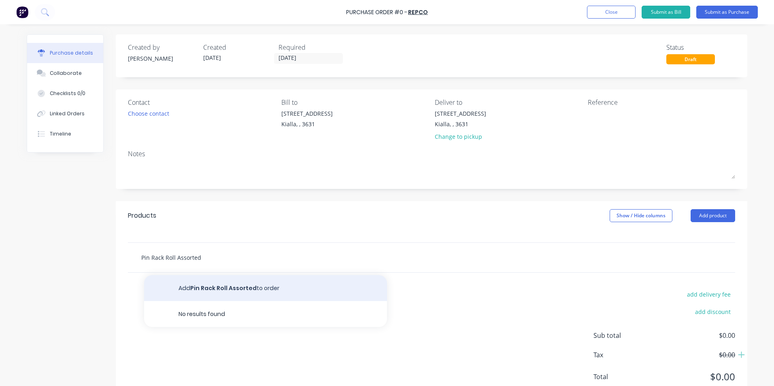
type input "Pin Rack Roll Assorted"
click at [222, 289] on button "Add Pin Rack Roll Assorted to order" at bounding box center [265, 288] width 243 height 26
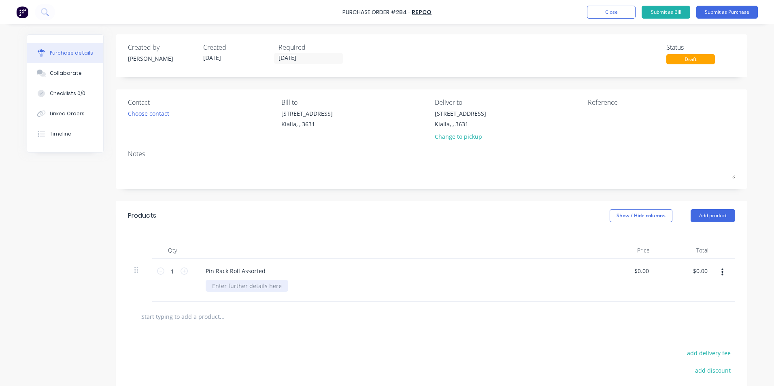
click at [214, 290] on div at bounding box center [247, 286] width 83 height 12
drag, startPoint x: 647, startPoint y: 272, endPoint x: 630, endPoint y: 275, distance: 17.7
click at [630, 275] on div "0.00 0.00" at bounding box center [627, 280] width 59 height 43
type input "$9.50"
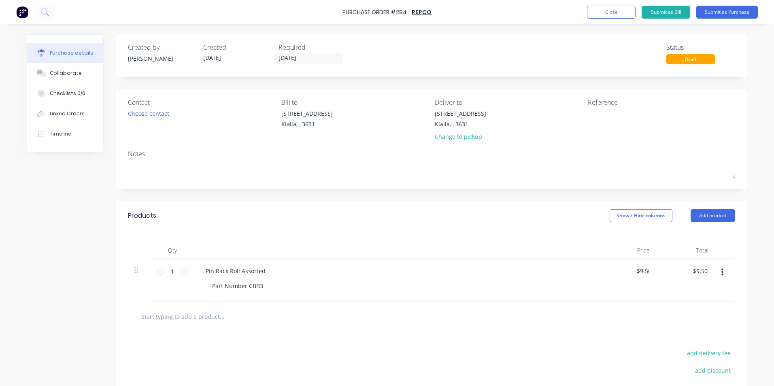
click at [686, 285] on div "$9.50 $0.00" at bounding box center [685, 280] width 59 height 43
click at [588, 111] on div at bounding box center [638, 119] width 101 height 20
click at [588, 113] on textarea at bounding box center [638, 118] width 101 height 18
type textarea "2240052"
type textarea "x"
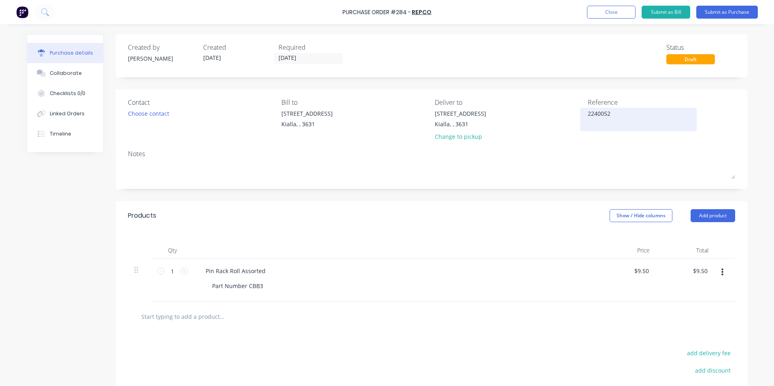
type textarea "22400524"
type textarea "x"
type textarea "224005247"
type textarea "x"
type textarea "2240052478"
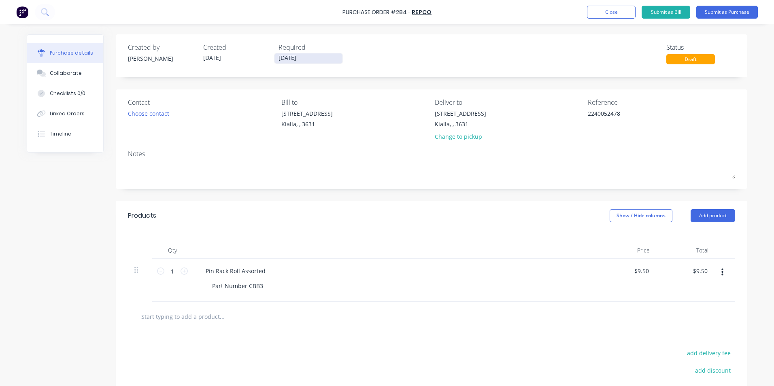
type textarea "x"
type textarea "2240052478"
click at [299, 57] on input "[DATE]" at bounding box center [309, 58] width 68 height 10
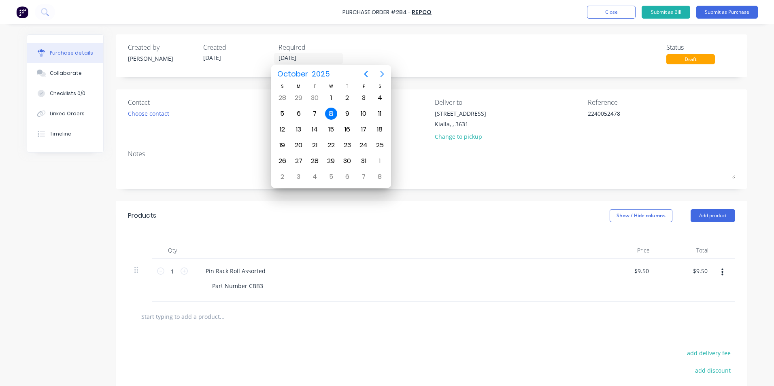
click at [383, 75] on icon "Next page" at bounding box center [383, 74] width 4 height 6
click at [379, 114] on div "8" at bounding box center [380, 114] width 12 height 12
type textarea "x"
type input "[DATE]"
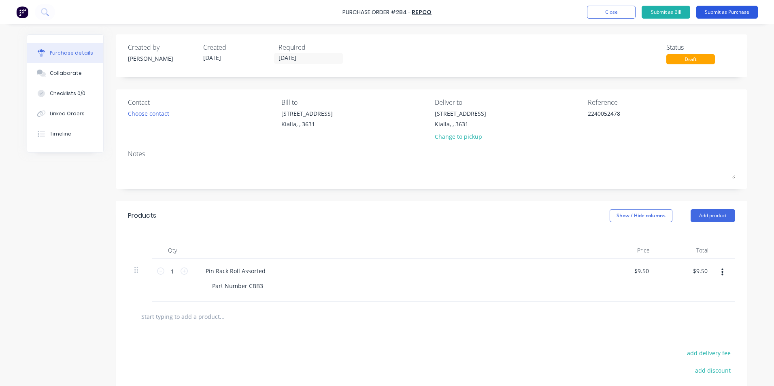
click at [728, 11] on button "Submit as Purchase" at bounding box center [727, 12] width 62 height 13
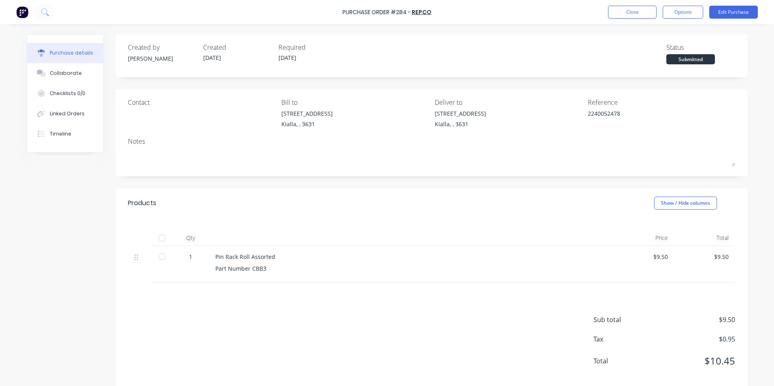
click at [159, 238] on div at bounding box center [162, 238] width 16 height 16
click at [691, 13] on button "Options" at bounding box center [683, 12] width 40 height 13
click at [641, 53] on div "Convert to Bill" at bounding box center [665, 49] width 62 height 12
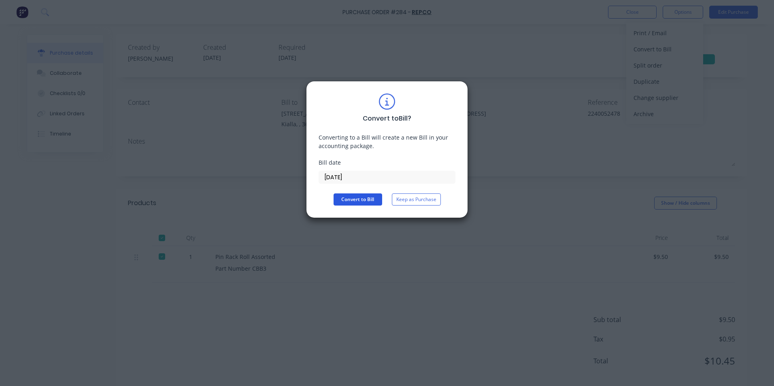
click at [365, 196] on button "Convert to Bill" at bounding box center [358, 200] width 49 height 12
type textarea "x"
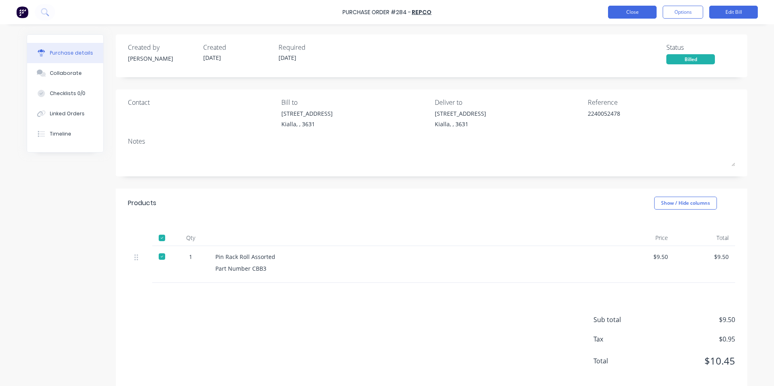
click at [626, 11] on button "Close" at bounding box center [632, 12] width 49 height 13
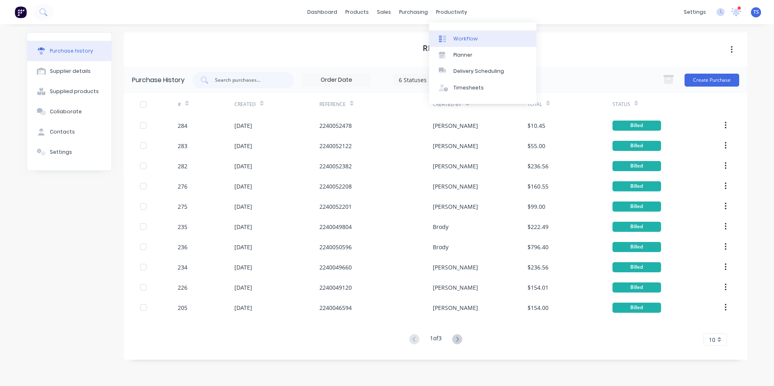
click at [457, 38] on div "Workflow" at bounding box center [466, 38] width 24 height 7
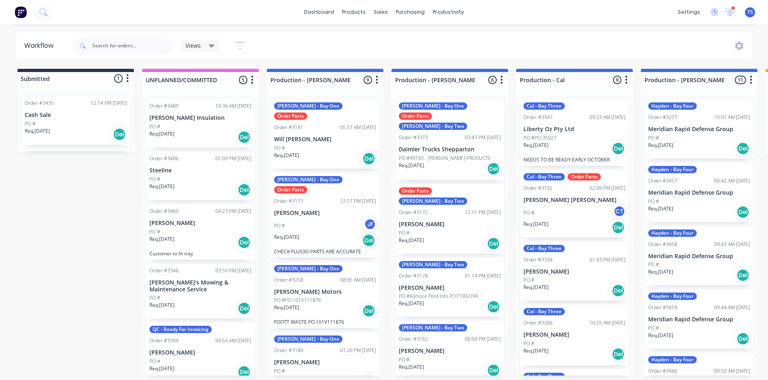
click at [422, 261] on div "[PERSON_NAME] - Bay Two" at bounding box center [433, 264] width 68 height 7
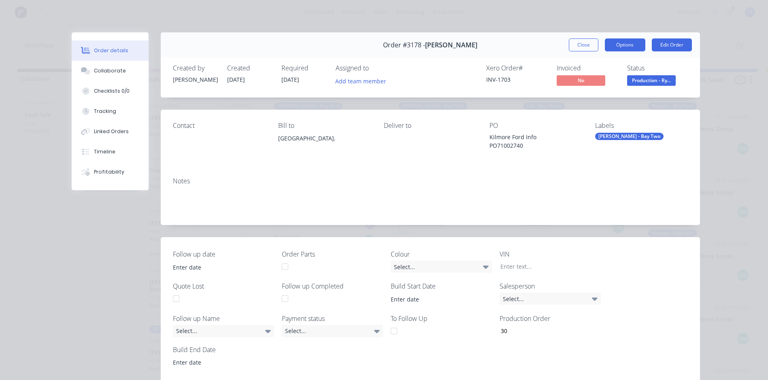
click at [618, 47] on button "Options" at bounding box center [625, 44] width 40 height 13
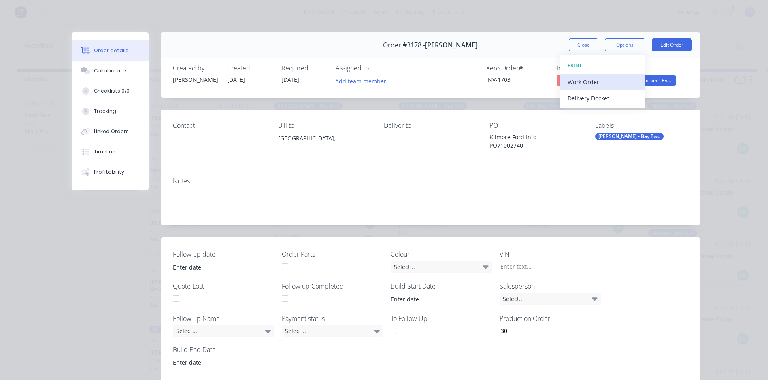
click at [598, 84] on div "Work Order" at bounding box center [603, 82] width 70 height 12
click at [598, 97] on div "Standard" at bounding box center [603, 98] width 70 height 12
click at [575, 55] on div "Order #3178 - [PERSON_NAME] Close Options Edit Order" at bounding box center [430, 45] width 539 height 26
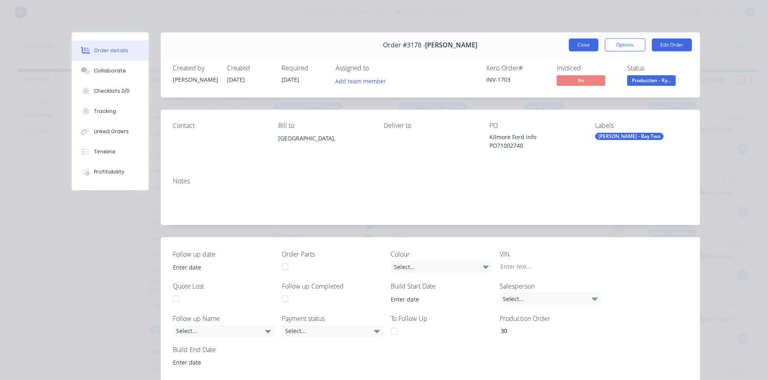
click at [578, 48] on button "Close" at bounding box center [584, 44] width 30 height 13
